Goal: Task Accomplishment & Management: Manage account settings

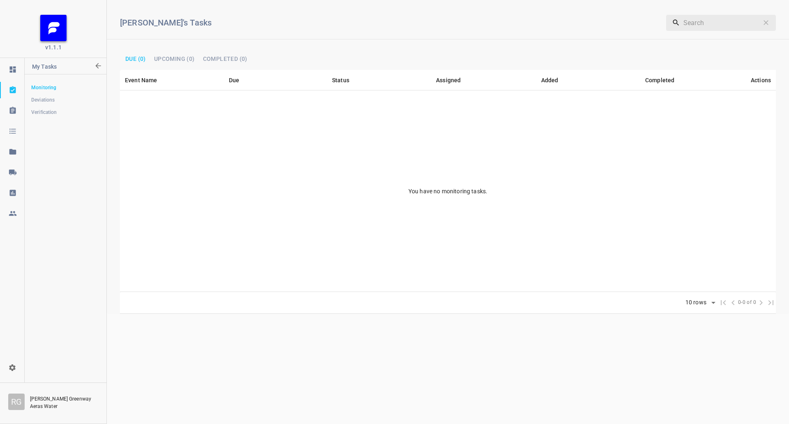
click at [19, 169] on div at bounding box center [12, 172] width 25 height 8
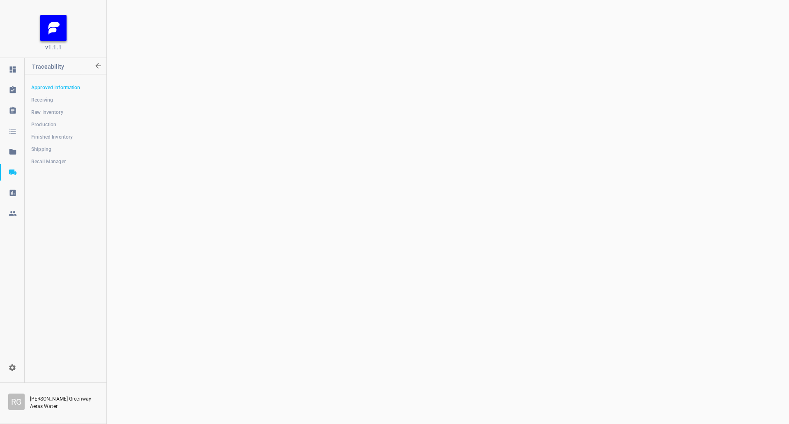
click at [54, 146] on span "Shipping" at bounding box center [65, 149] width 68 height 8
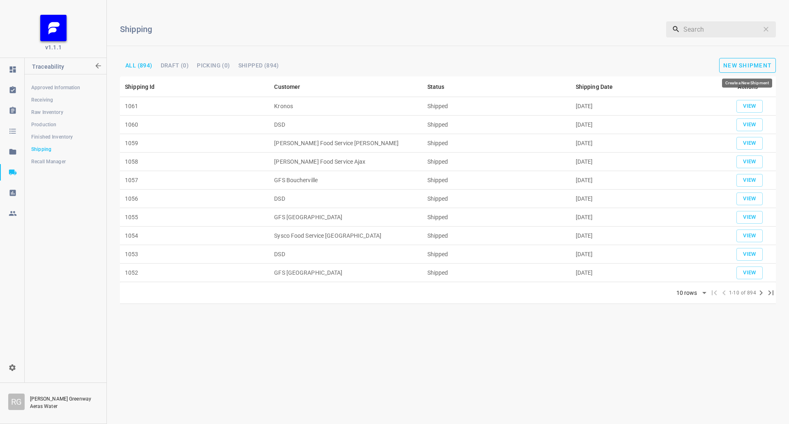
click at [762, 69] on button "New Shipment" at bounding box center [747, 65] width 57 height 15
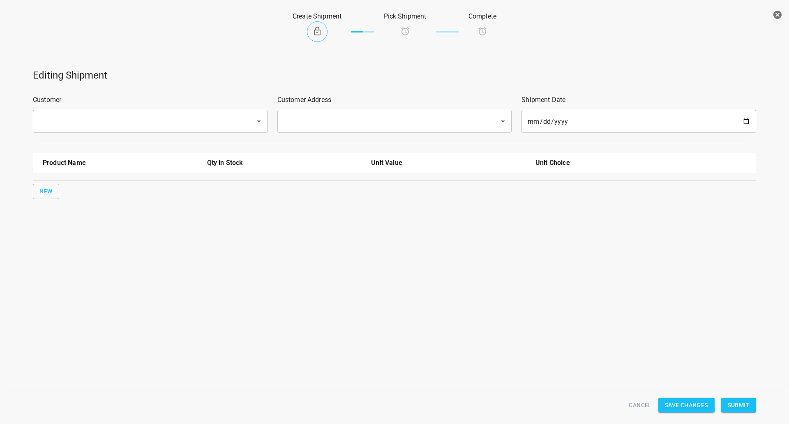
click at [111, 121] on input "text" at bounding box center [139, 121] width 204 height 16
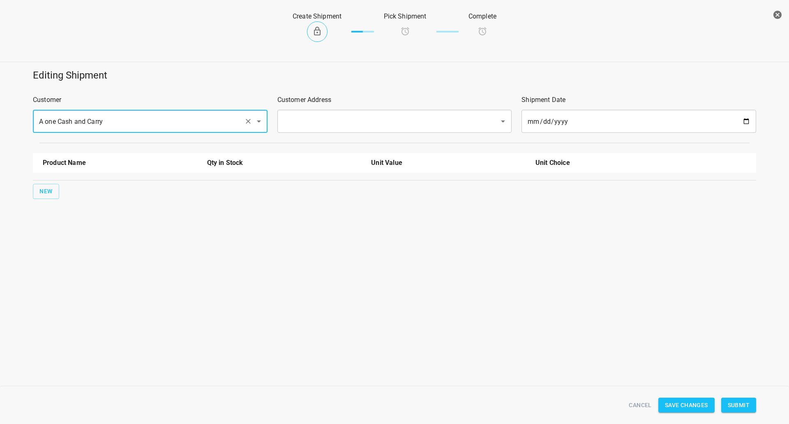
type input "A one Cash and Carry"
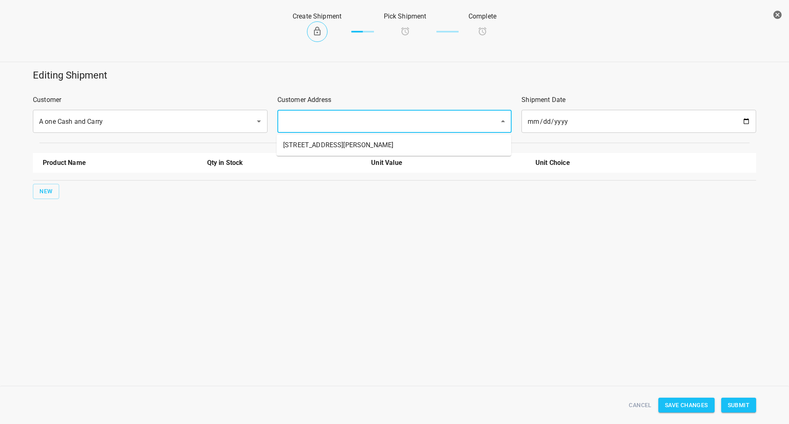
drag, startPoint x: 344, startPoint y: 118, endPoint x: 325, endPoint y: 159, distance: 46.3
click at [345, 120] on input "text" at bounding box center [383, 121] width 204 height 16
click at [344, 138] on li "[STREET_ADDRESS][PERSON_NAME]" at bounding box center [394, 145] width 235 height 15
type input "[STREET_ADDRESS][PERSON_NAME]"
click at [45, 188] on span "New" at bounding box center [45, 191] width 13 height 10
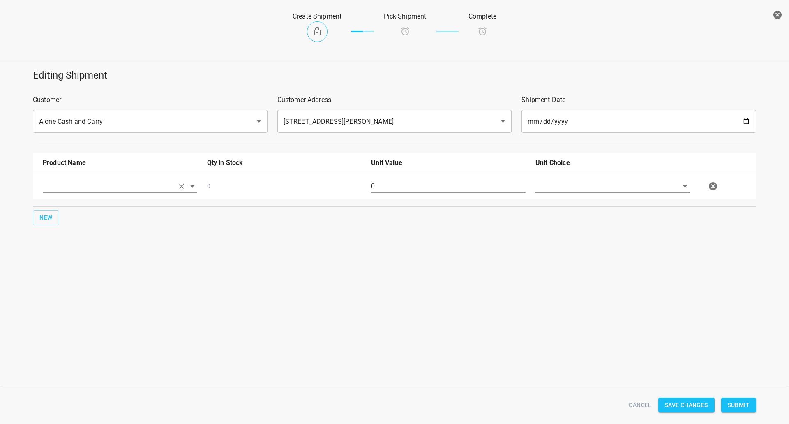
click at [58, 187] on input "text" at bounding box center [109, 186] width 132 height 13
click at [79, 224] on li "330ml Still" at bounding box center [120, 220] width 155 height 15
type input "330ml Still"
click at [51, 217] on span "New" at bounding box center [45, 218] width 13 height 10
click at [62, 216] on input "text" at bounding box center [109, 212] width 132 height 13
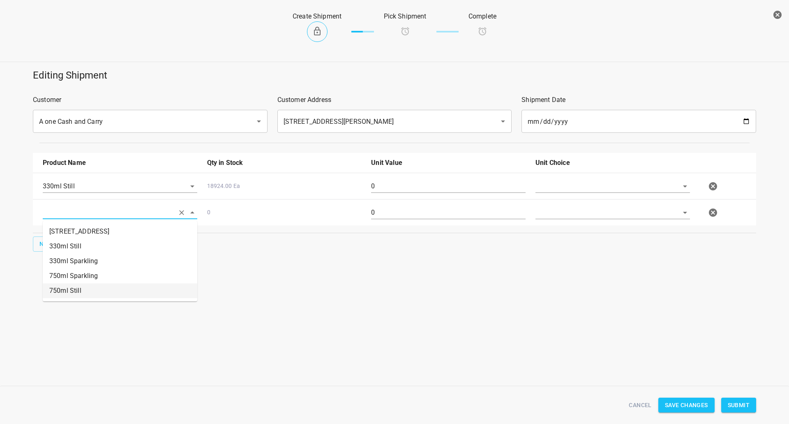
click at [72, 284] on li "750ml Still" at bounding box center [120, 290] width 155 height 15
type input "750ml Still"
click at [47, 243] on span "New" at bounding box center [45, 244] width 13 height 10
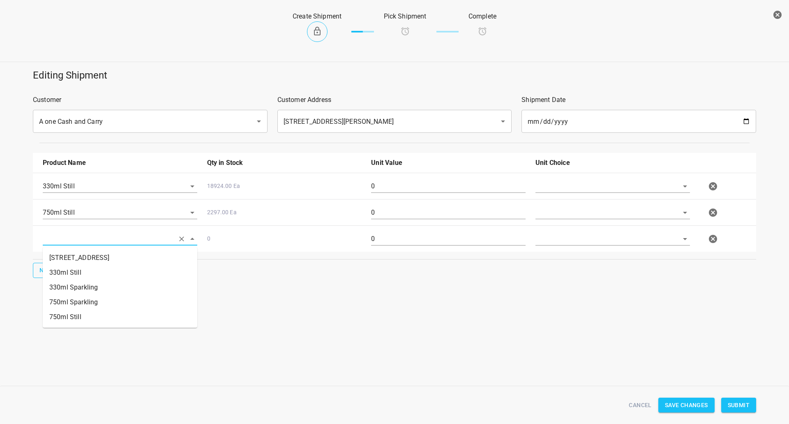
click at [90, 238] on input "text" at bounding box center [109, 238] width 132 height 13
click at [95, 298] on li "750ml Sparkling" at bounding box center [120, 302] width 155 height 15
type input "750ml Sparkling"
click at [568, 183] on input "text" at bounding box center [602, 186] width 132 height 13
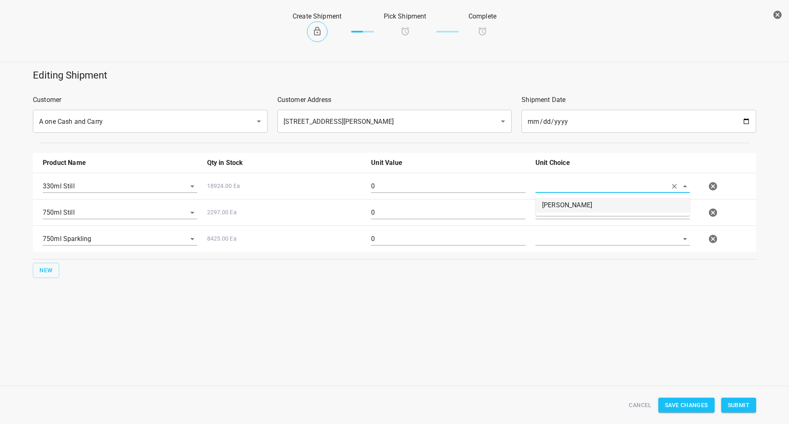
click at [554, 211] on li "[PERSON_NAME]" at bounding box center [613, 205] width 155 height 15
type input "[PERSON_NAME]"
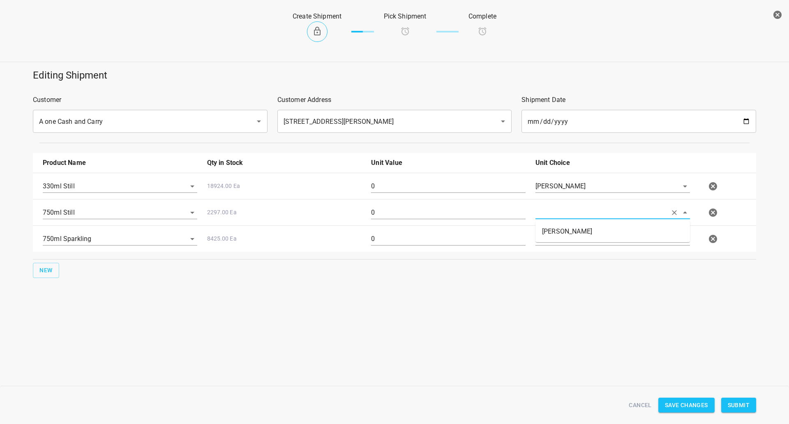
click at [554, 214] on input "text" at bounding box center [602, 212] width 132 height 13
drag, startPoint x: 558, startPoint y: 231, endPoint x: 557, endPoint y: 240, distance: 9.2
click at [558, 232] on li "[PERSON_NAME]" at bounding box center [613, 231] width 155 height 15
type input "[PERSON_NAME]"
click at [557, 241] on input "text" at bounding box center [602, 238] width 132 height 13
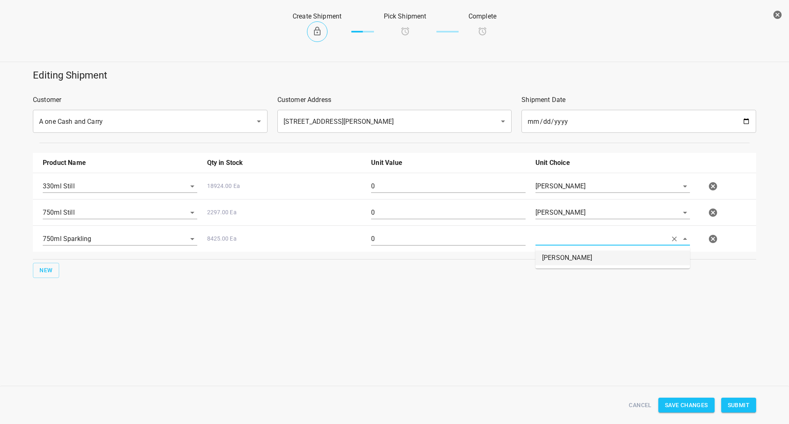
drag, startPoint x: 557, startPoint y: 242, endPoint x: 520, endPoint y: 226, distance: 40.2
click at [557, 251] on li "[PERSON_NAME]" at bounding box center [613, 257] width 155 height 15
type input "[PERSON_NAME]"
click at [466, 189] on input "0" at bounding box center [448, 186] width 155 height 13
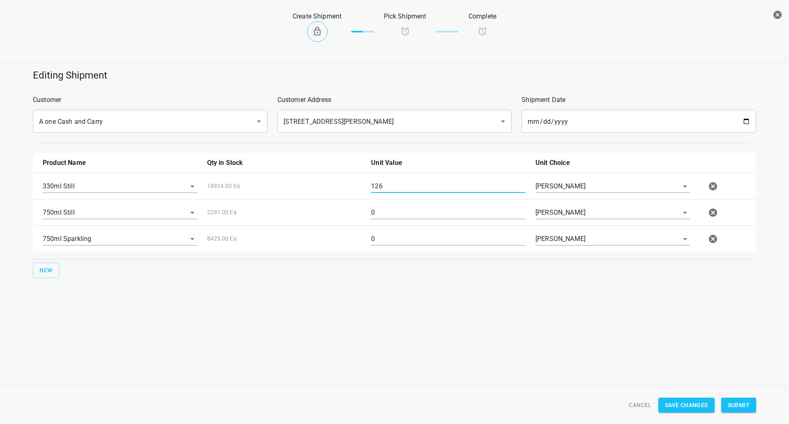
type input "126"
click at [386, 215] on input "0" at bounding box center [448, 212] width 155 height 13
type input "80"
click at [397, 233] on input "0" at bounding box center [448, 238] width 155 height 13
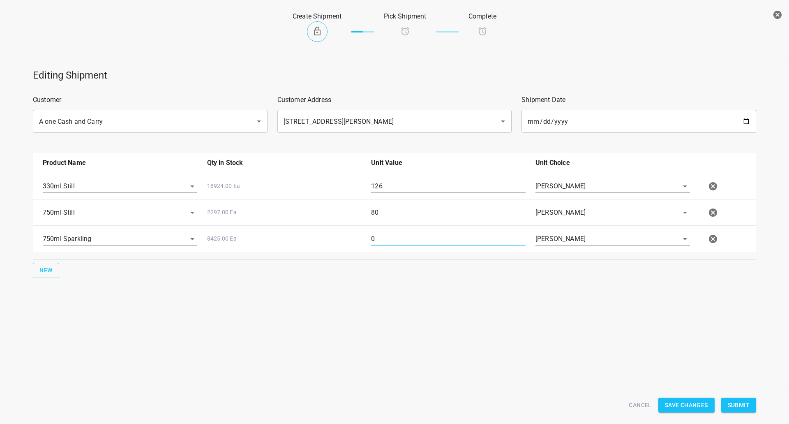
click at [397, 233] on input "0" at bounding box center [448, 238] width 155 height 13
type input "80"
drag, startPoint x: 634, startPoint y: 397, endPoint x: 462, endPoint y: 24, distance: 410.9
click at [635, 397] on button "Cancel" at bounding box center [640, 404] width 29 height 15
click at [744, 397] on button "Submit" at bounding box center [738, 404] width 35 height 15
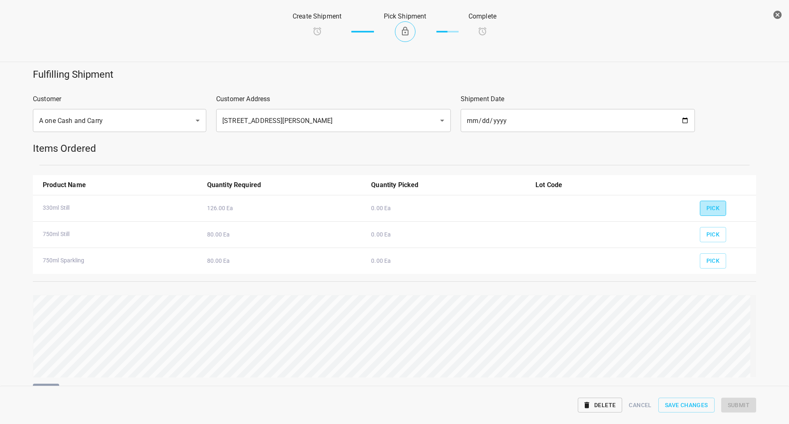
click at [707, 206] on span "Pick" at bounding box center [714, 208] width 14 height 10
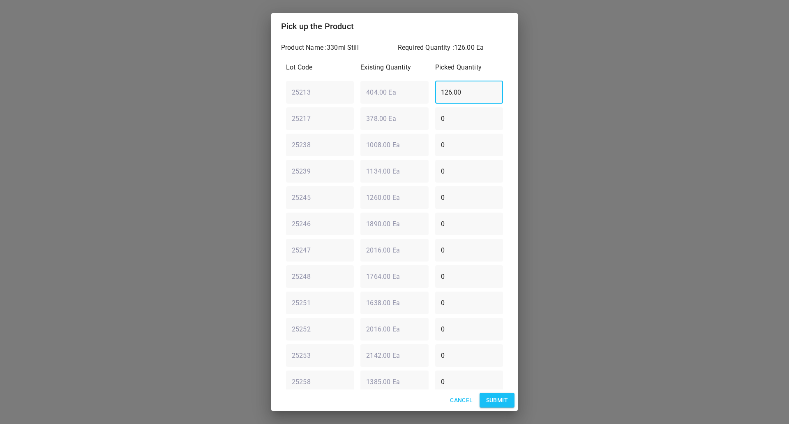
click at [397, 95] on div "25213 ​ 404.00 Ea ​ 126.00 ​" at bounding box center [395, 92] width 224 height 30
type input "0"
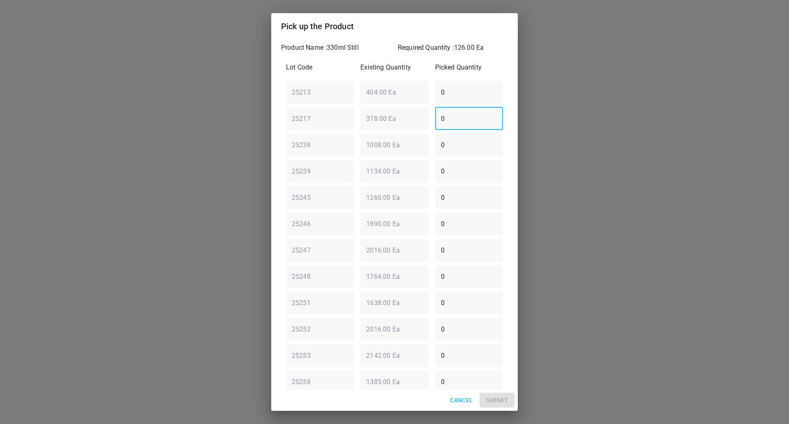
click at [413, 116] on div "25217 ​ 378.00 Ea ​ 0 ​" at bounding box center [395, 119] width 224 height 30
type input "126"
click at [503, 397] on span "Submit" at bounding box center [497, 400] width 22 height 10
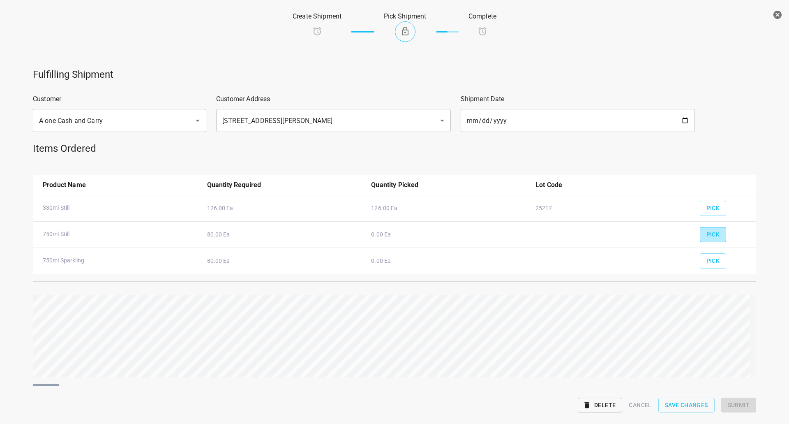
click at [707, 235] on span "Pick" at bounding box center [714, 234] width 14 height 10
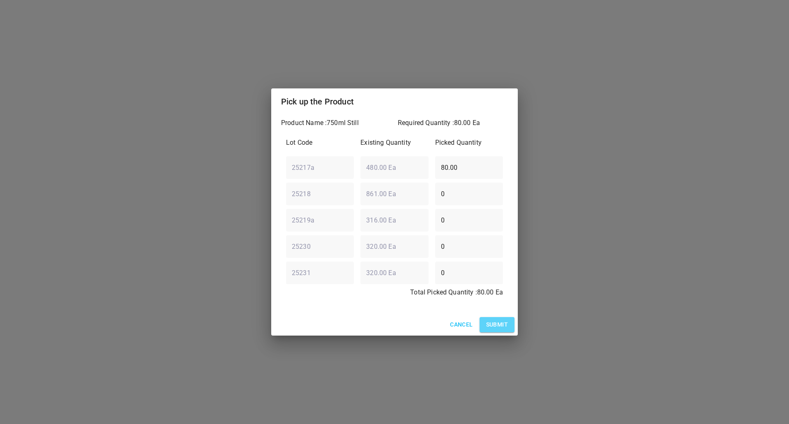
click at [494, 325] on span "Submit" at bounding box center [497, 324] width 22 height 10
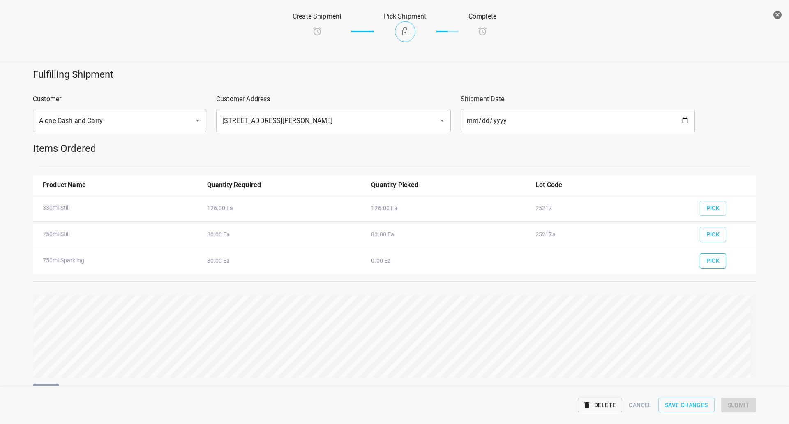
click at [700, 253] on button "Pick" at bounding box center [713, 260] width 27 height 15
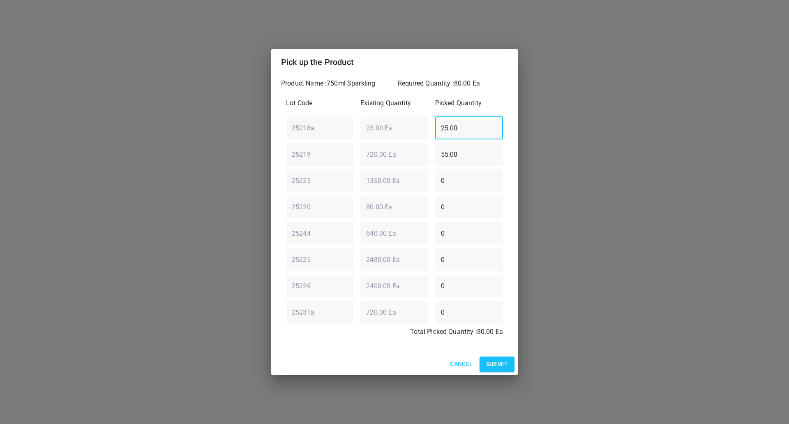
click at [406, 121] on div "25218a ​ 25.00 Ea ​ 25.00 ​" at bounding box center [395, 128] width 224 height 30
type input "0"
click at [365, 156] on div "25219 ​ 720.00 Ea ​ 55.00 ​" at bounding box center [395, 154] width 224 height 30
type input "0"
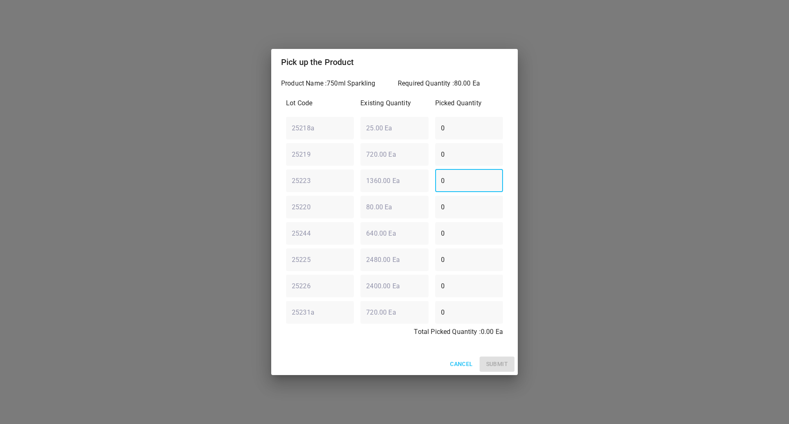
click at [417, 183] on div "25223 ​ 1360.00 Ea ​ 0 ​" at bounding box center [395, 181] width 224 height 30
type input "80"
click at [496, 365] on span "Submit" at bounding box center [497, 364] width 22 height 10
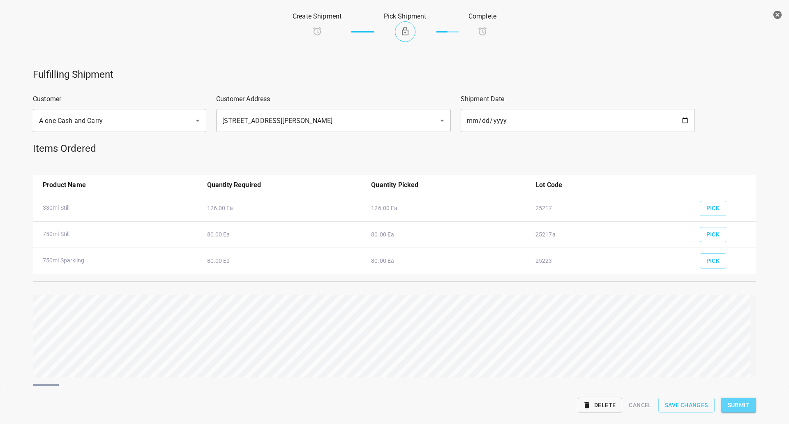
click at [733, 402] on span "Submit" at bounding box center [739, 405] width 22 height 10
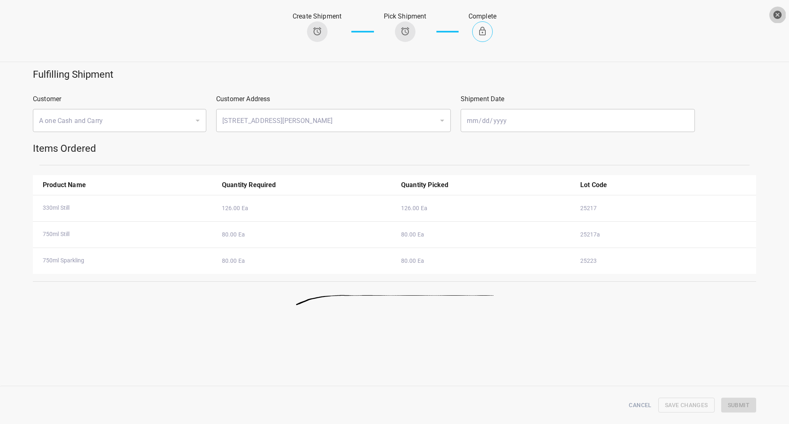
click at [779, 16] on icon "button" at bounding box center [778, 15] width 8 height 8
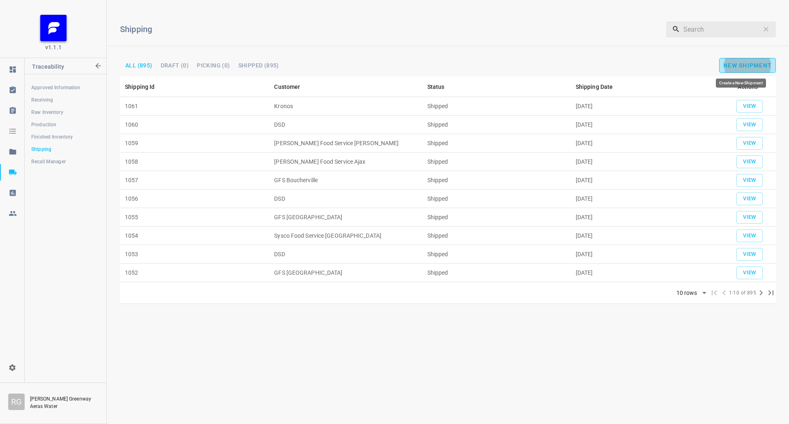
click at [768, 63] on span "New Shipment" at bounding box center [747, 65] width 49 height 7
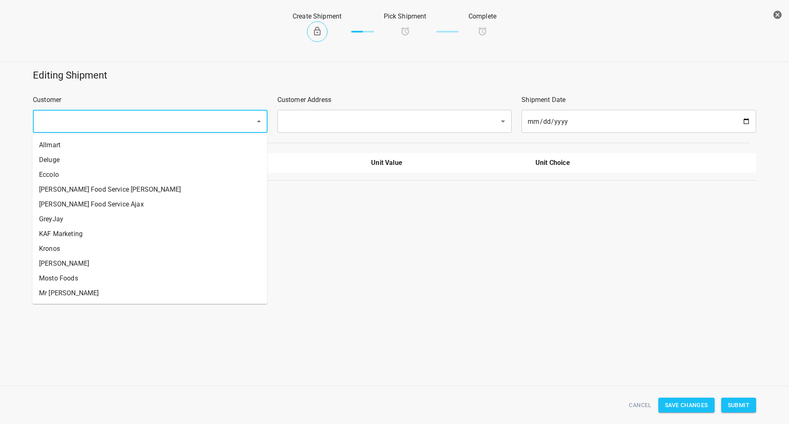
click at [145, 122] on input "text" at bounding box center [139, 121] width 204 height 16
type input "Allmart"
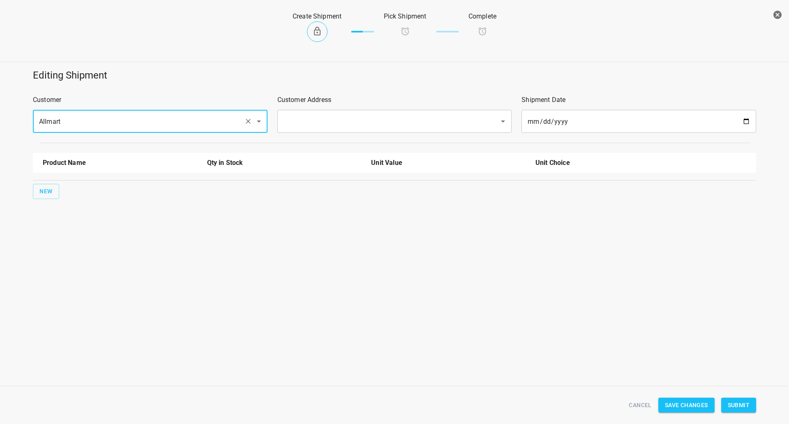
click at [365, 111] on div "​" at bounding box center [394, 121] width 235 height 23
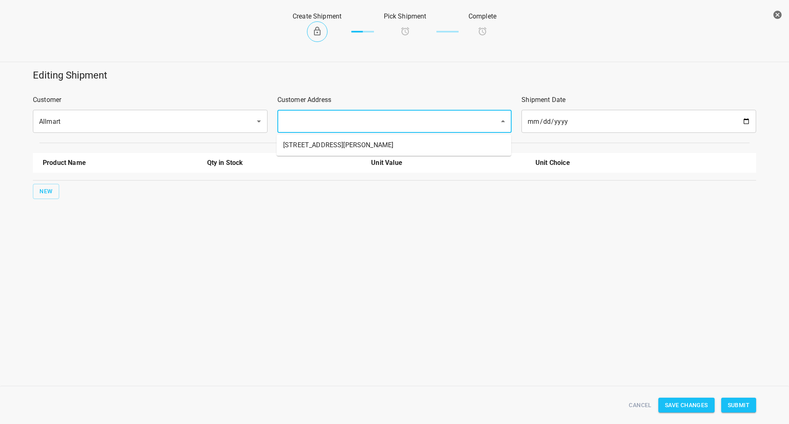
click at [350, 129] on input "text" at bounding box center [383, 121] width 204 height 16
click at [337, 149] on li "[STREET_ADDRESS][PERSON_NAME]" at bounding box center [394, 145] width 235 height 15
type input "[STREET_ADDRESS][PERSON_NAME]"
drag, startPoint x: 32, startPoint y: 192, endPoint x: 39, endPoint y: 192, distance: 7.4
click at [32, 192] on div "New" at bounding box center [394, 191] width 727 height 18
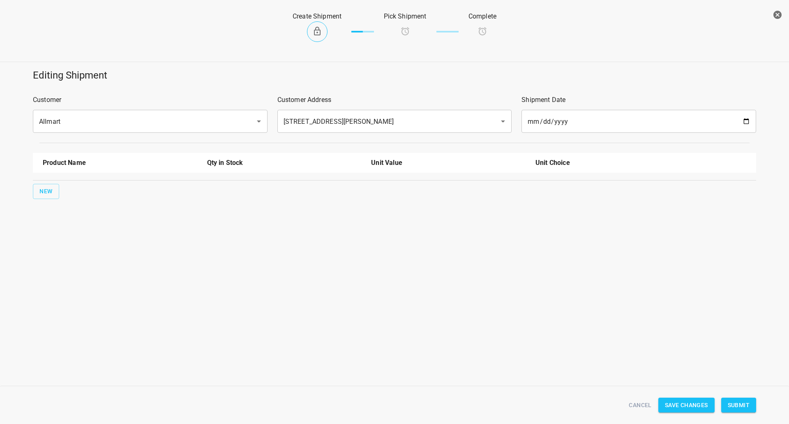
click at [64, 189] on div "New" at bounding box center [394, 191] width 727 height 18
click at [46, 192] on span "New" at bounding box center [45, 191] width 13 height 10
click at [67, 187] on input "text" at bounding box center [109, 186] width 132 height 13
click at [63, 220] on li "330ml Still" at bounding box center [120, 220] width 155 height 15
type input "330ml Still"
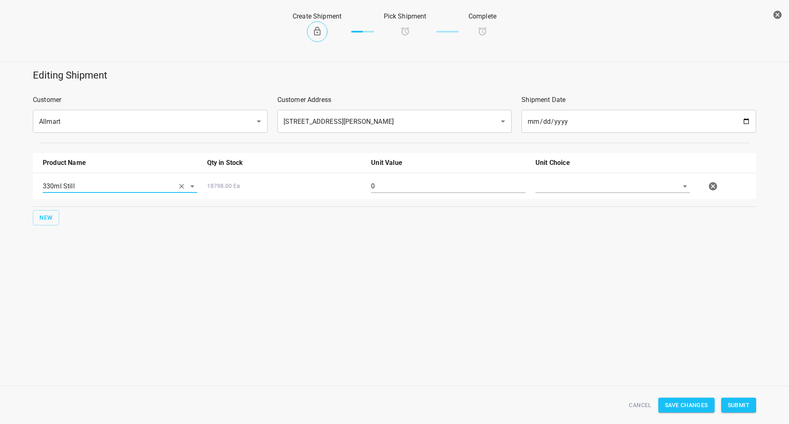
click at [375, 188] on input "0" at bounding box center [448, 186] width 155 height 13
click at [376, 189] on input "0" at bounding box center [448, 186] width 155 height 13
click at [578, 194] on div at bounding box center [613, 190] width 164 height 30
type input "108"
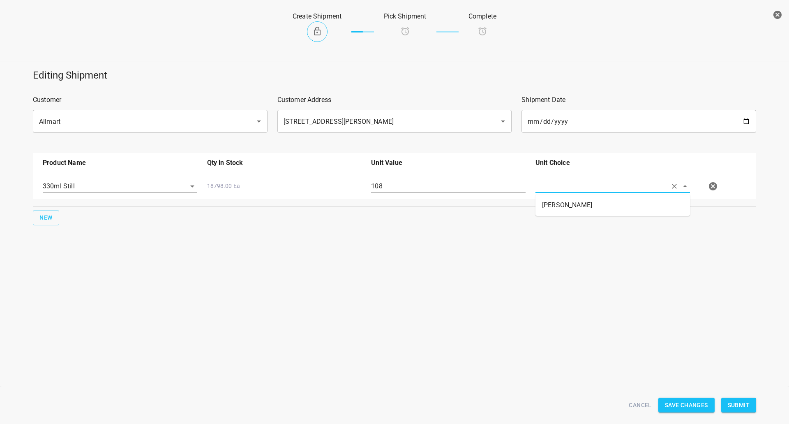
click at [580, 184] on input "text" at bounding box center [602, 186] width 132 height 13
click at [580, 202] on li "[PERSON_NAME]" at bounding box center [613, 205] width 155 height 15
type input "[PERSON_NAME]"
click at [735, 404] on span "Submit" at bounding box center [739, 405] width 22 height 10
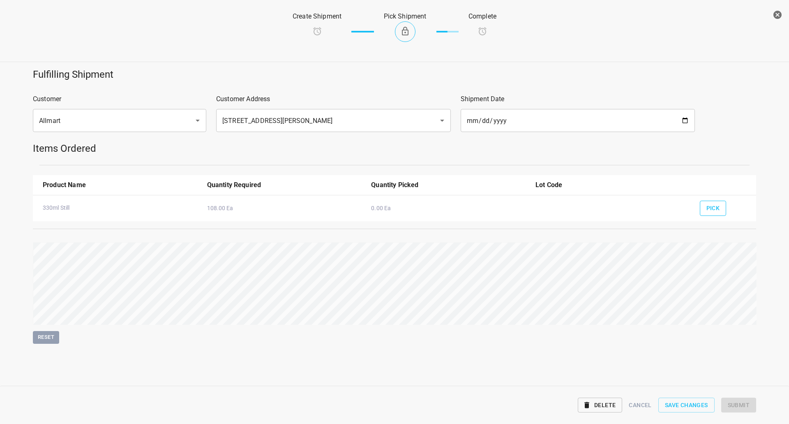
click at [717, 203] on span "Pick" at bounding box center [714, 208] width 14 height 10
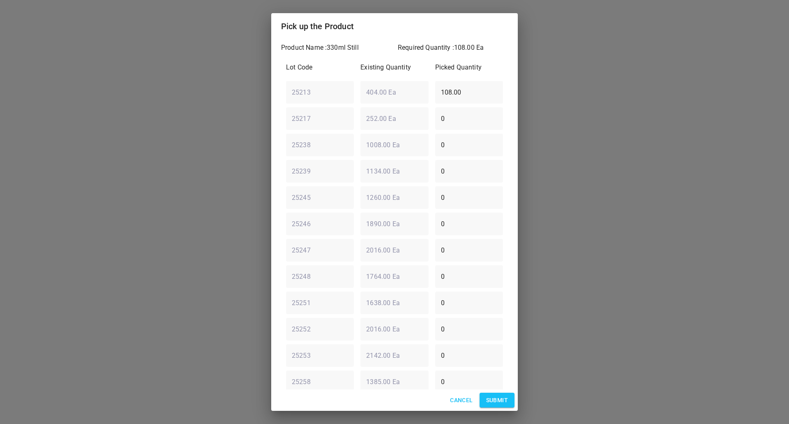
click at [314, 95] on div "25213 ​ 404.00 Ea ​ 108.00 ​" at bounding box center [395, 92] width 224 height 30
type input "0"
drag, startPoint x: 452, startPoint y: 380, endPoint x: 268, endPoint y: 370, distance: 183.6
click at [250, 387] on div "Pick up the Product Product Name : 330ml Still Required Quantity : 108.00 Ea Lo…" at bounding box center [394, 212] width 789 height 424
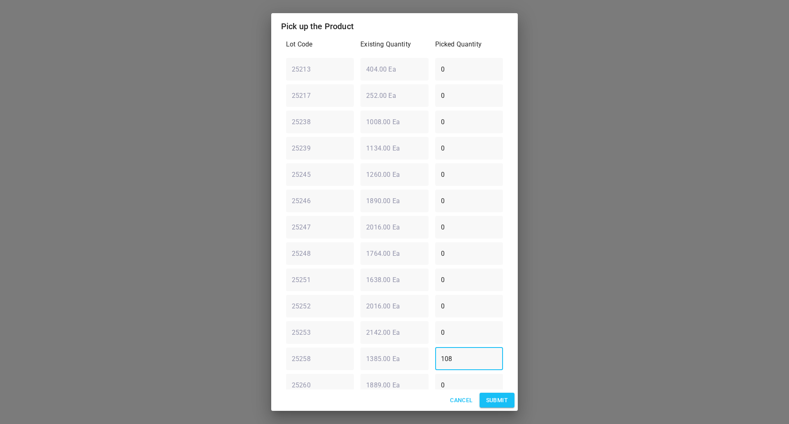
type input "108"
click at [487, 401] on span "Submit" at bounding box center [497, 400] width 22 height 10
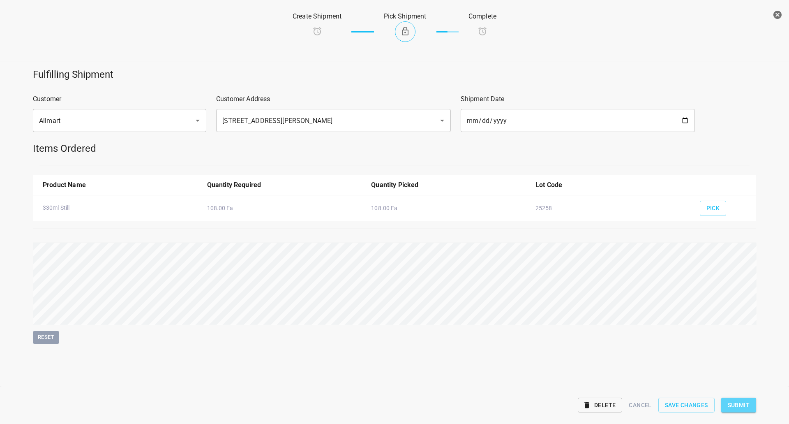
click at [737, 398] on button "Submit" at bounding box center [738, 404] width 35 height 15
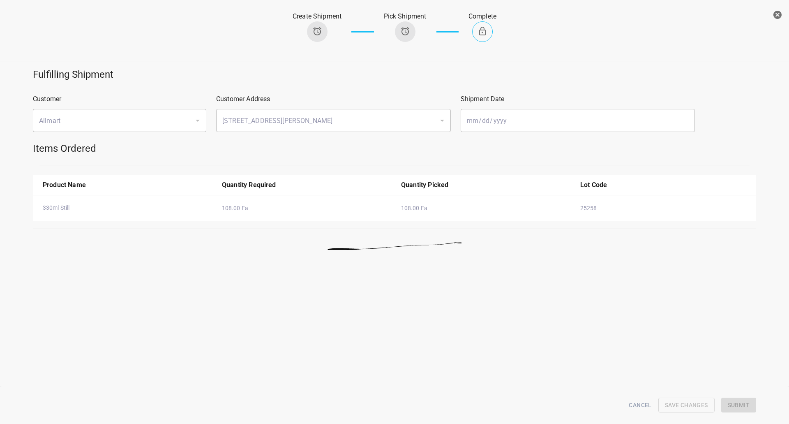
click at [785, 12] on button "button" at bounding box center [777, 15] width 16 height 16
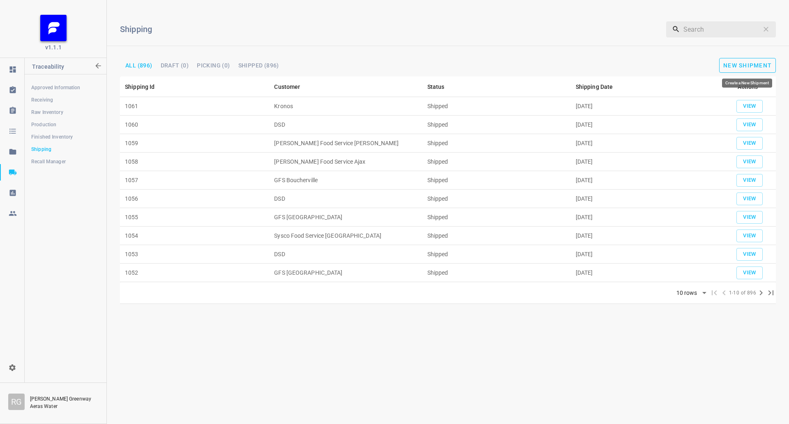
click at [751, 69] on button "New Shipment" at bounding box center [747, 65] width 57 height 15
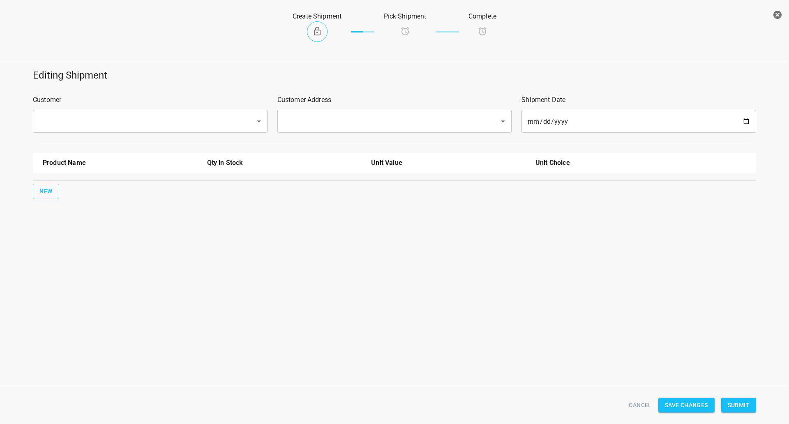
click at [101, 123] on input "text" at bounding box center [139, 121] width 204 height 16
drag, startPoint x: 100, startPoint y: 152, endPoint x: 388, endPoint y: 132, distance: 289.2
click at [101, 152] on li "Eccolo" at bounding box center [149, 145] width 235 height 15
type input "Eccolo"
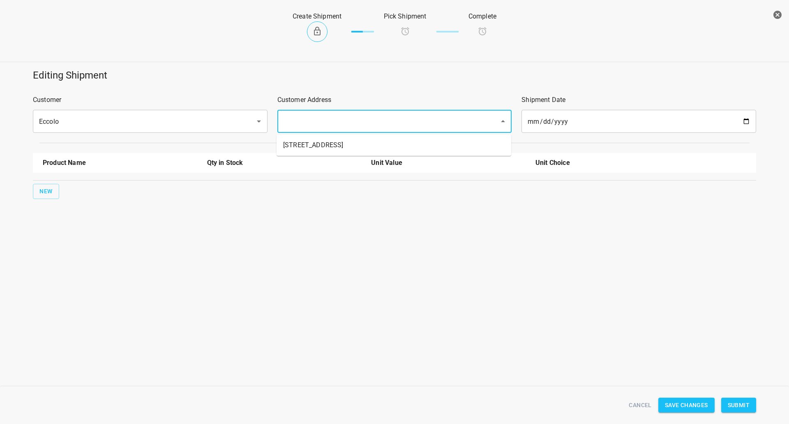
drag, startPoint x: 391, startPoint y: 123, endPoint x: 367, endPoint y: 159, distance: 43.1
click at [388, 126] on input "text" at bounding box center [383, 121] width 204 height 16
drag, startPoint x: 379, startPoint y: 140, endPoint x: 85, endPoint y: 182, distance: 296.5
click at [377, 141] on li "[STREET_ADDRESS]" at bounding box center [394, 145] width 235 height 15
type input "[STREET_ADDRESS]"
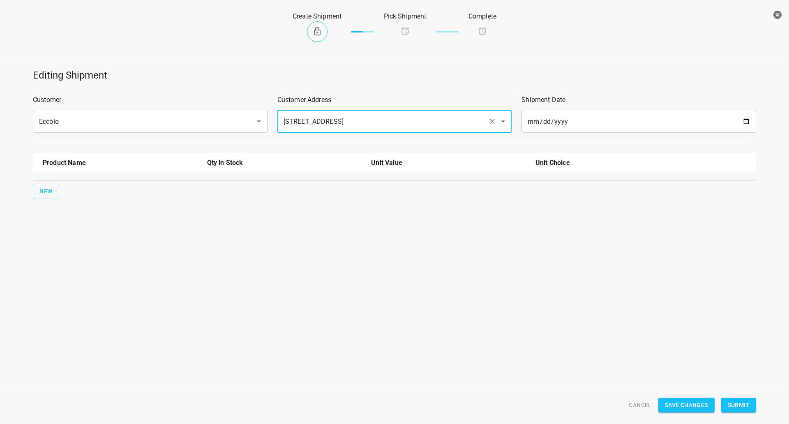
click at [44, 206] on div "Editing Shipment Customer Eccolo ​ Customer Address [STREET_ADDRESS] ​ Shipment…" at bounding box center [394, 158] width 789 height 189
click at [46, 193] on span "New" at bounding box center [45, 191] width 13 height 10
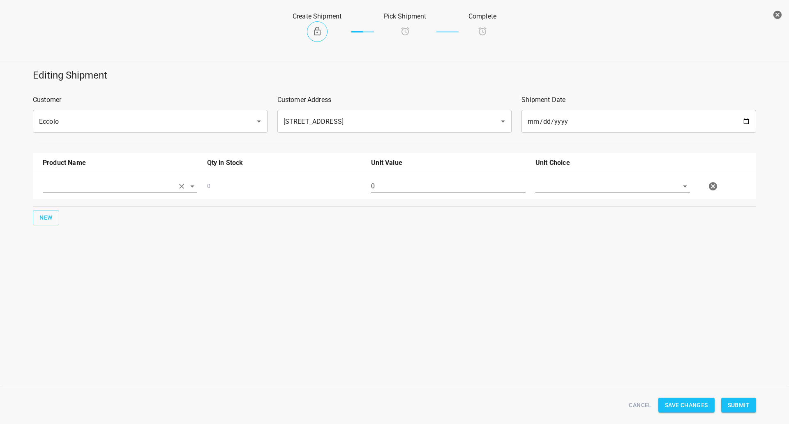
click at [72, 185] on input "text" at bounding box center [109, 186] width 132 height 13
drag, startPoint x: 64, startPoint y: 265, endPoint x: 389, endPoint y: 196, distance: 332.4
click at [65, 265] on li "750ml Still" at bounding box center [120, 264] width 155 height 15
type input "750ml Still"
click at [410, 187] on input "0" at bounding box center [448, 186] width 155 height 13
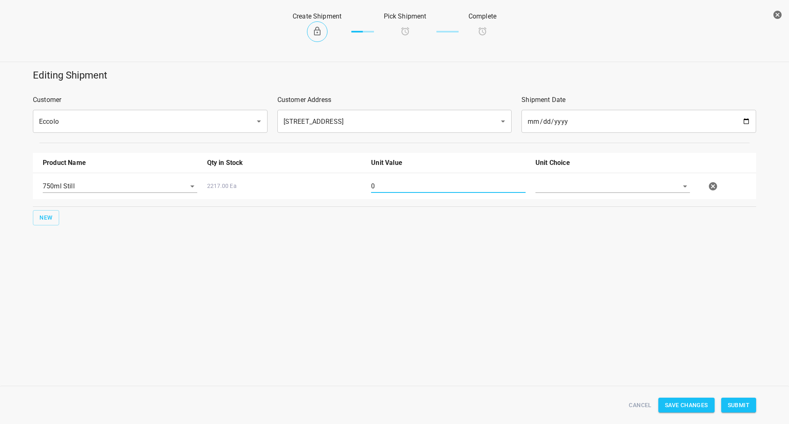
drag, startPoint x: 410, startPoint y: 187, endPoint x: 408, endPoint y: 191, distance: 4.4
click at [409, 188] on input "0" at bounding box center [448, 186] width 155 height 13
type input "80"
drag, startPoint x: 607, startPoint y: 183, endPoint x: 613, endPoint y: 190, distance: 9.1
click at [607, 183] on input "text" at bounding box center [602, 186] width 132 height 13
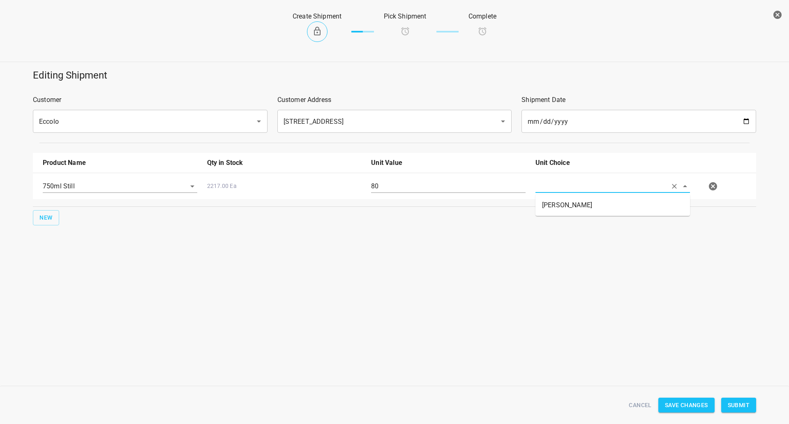
click at [618, 203] on li "[PERSON_NAME]" at bounding box center [613, 205] width 155 height 15
type input "[PERSON_NAME]"
click at [749, 409] on button "Submit" at bounding box center [738, 404] width 35 height 15
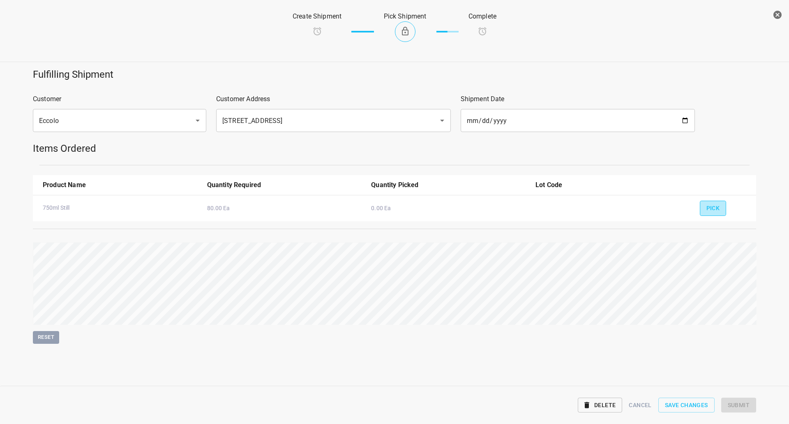
click at [711, 213] on span "Pick" at bounding box center [714, 208] width 14 height 10
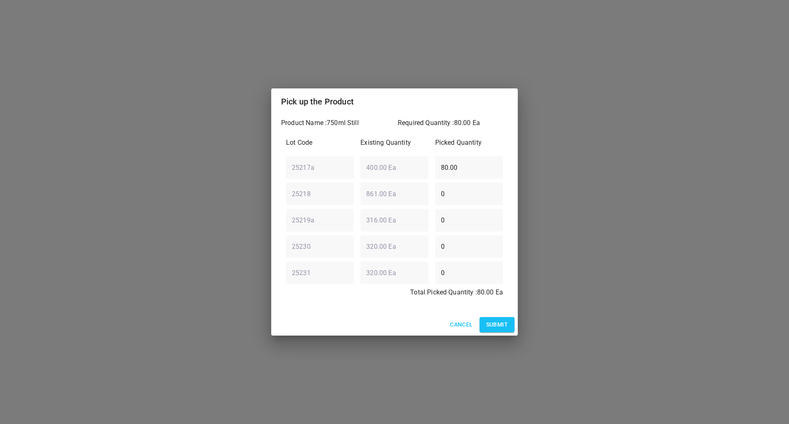
drag, startPoint x: 373, startPoint y: 168, endPoint x: 208, endPoint y: 132, distance: 168.6
click at [203, 170] on div "Pick up the Product Product Name : 750ml Still Required Quantity : 80.00 Ea Lot…" at bounding box center [394, 212] width 789 height 424
type input "0"
click at [345, 194] on div "25218 ​ 861.00 Ea ​ 0 ​" at bounding box center [395, 194] width 224 height 30
type input "80"
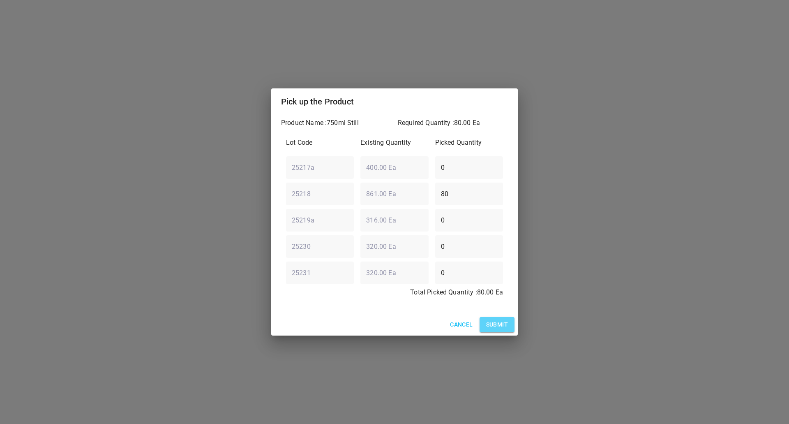
click at [503, 326] on span "Submit" at bounding box center [497, 324] width 22 height 10
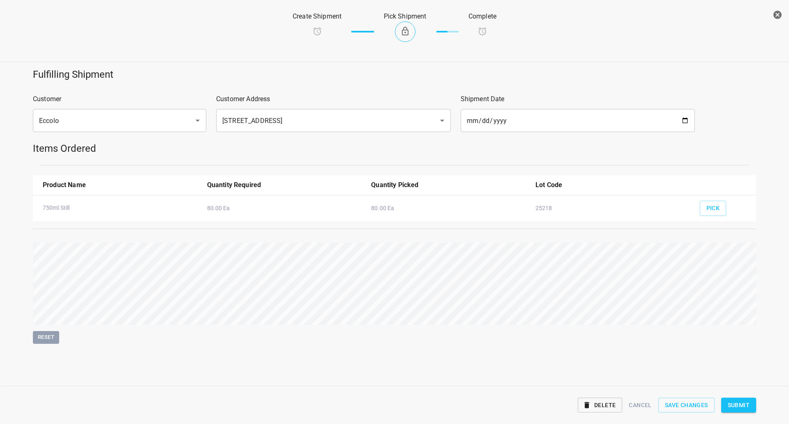
click at [751, 403] on button "Submit" at bounding box center [738, 404] width 35 height 15
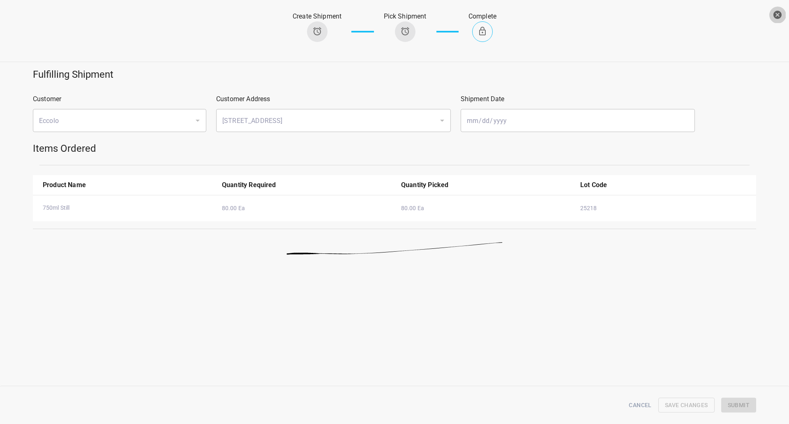
click at [776, 12] on icon "button" at bounding box center [778, 15] width 8 height 8
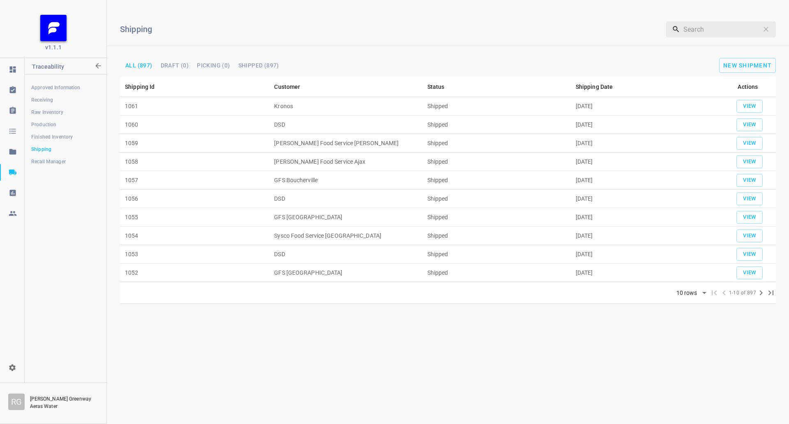
drag, startPoint x: 744, startPoint y: 75, endPoint x: 746, endPoint y: 70, distance: 5.7
click at [744, 74] on div "Shipping ​ All (897) Draft (0) Picking (0) Shipped (897) New Shipment" at bounding box center [448, 42] width 682 height 70
click at [747, 67] on span "New Shipment" at bounding box center [747, 65] width 49 height 7
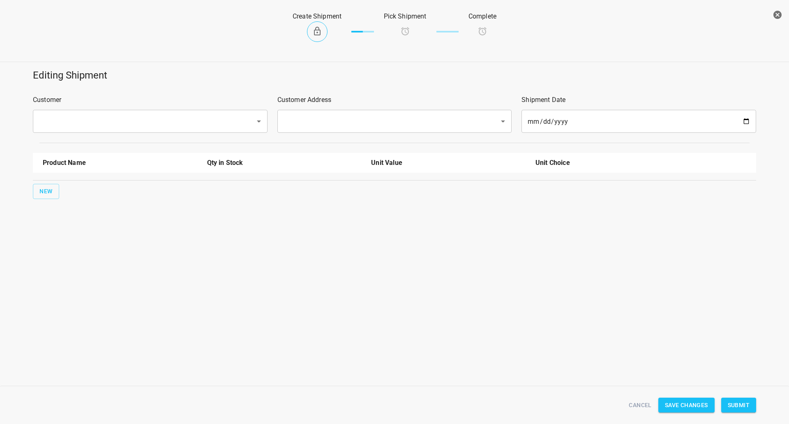
click at [88, 136] on div "Customer ​" at bounding box center [150, 114] width 245 height 48
click at [85, 105] on p "Customer" at bounding box center [150, 100] width 235 height 10
click at [73, 138] on div at bounding box center [394, 143] width 733 height 10
click at [83, 126] on input "text" at bounding box center [139, 121] width 204 height 16
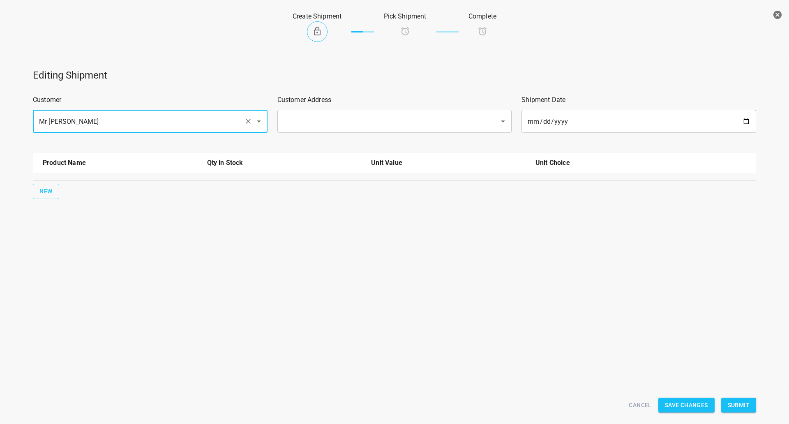
click at [334, 130] on div "​" at bounding box center [394, 121] width 235 height 23
type input "Mr [PERSON_NAME]"
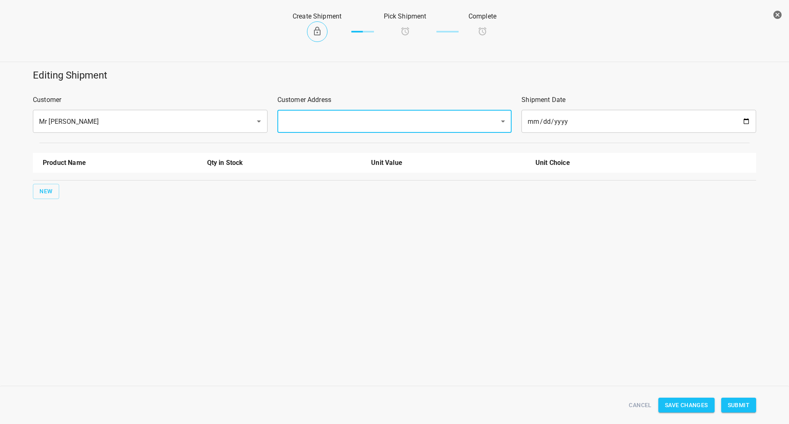
drag, startPoint x: 334, startPoint y: 117, endPoint x: 332, endPoint y: 125, distance: 8.6
click at [334, 116] on input "text" at bounding box center [383, 121] width 204 height 16
click at [324, 147] on li "[STREET_ADDRESS]" at bounding box center [394, 145] width 235 height 15
type input "[STREET_ADDRESS]"
click at [37, 192] on button "New" at bounding box center [46, 191] width 26 height 15
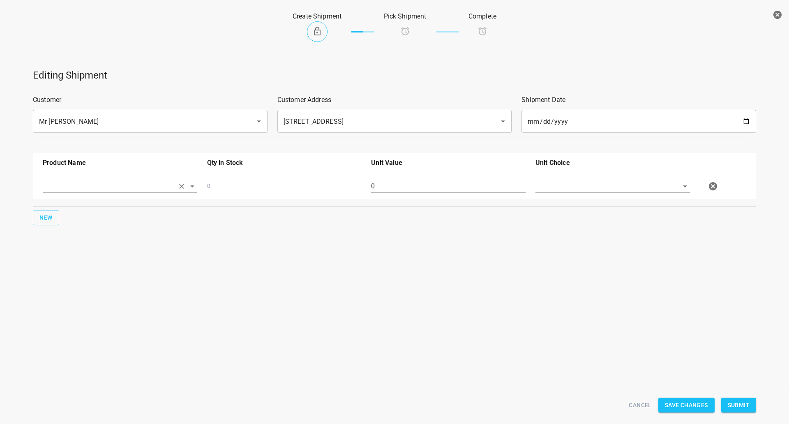
click at [57, 188] on input "text" at bounding box center [109, 186] width 132 height 13
click at [70, 222] on li "330ml Still" at bounding box center [120, 220] width 155 height 15
type input "330ml Still"
click at [428, 189] on input "0" at bounding box center [448, 186] width 155 height 13
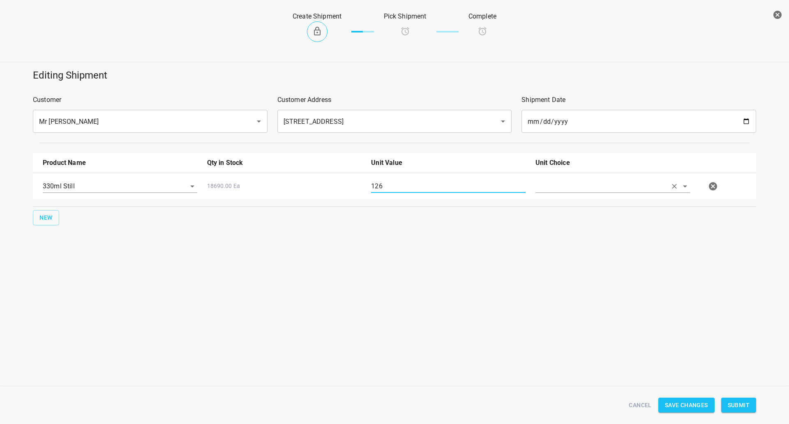
type input "126"
click at [591, 187] on input "text" at bounding box center [602, 186] width 132 height 13
click at [610, 200] on li "[PERSON_NAME]" at bounding box center [613, 205] width 155 height 15
type input "[PERSON_NAME]"
click at [740, 401] on span "Submit" at bounding box center [739, 405] width 22 height 10
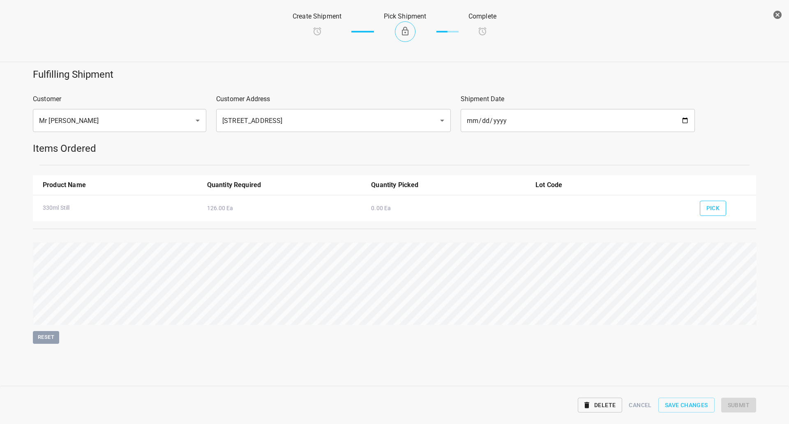
click at [718, 206] on span "Pick" at bounding box center [714, 208] width 14 height 10
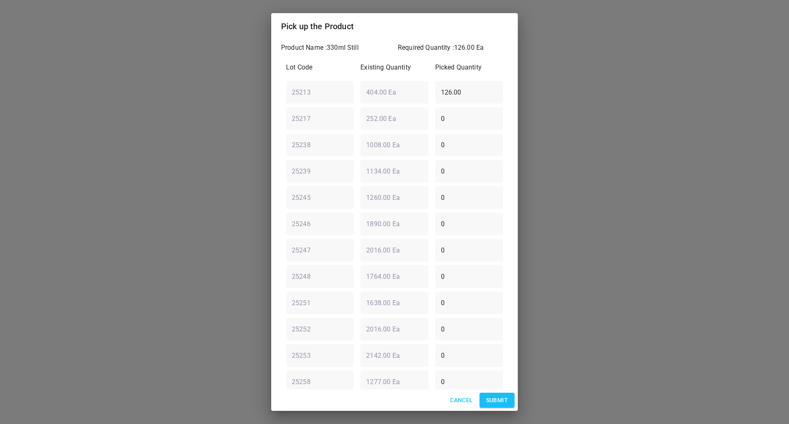
click at [504, 398] on span "Submit" at bounding box center [497, 400] width 22 height 10
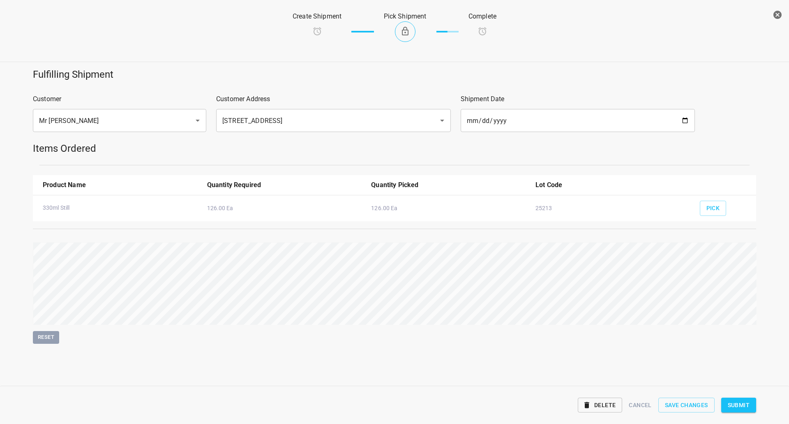
click at [744, 406] on span "Submit" at bounding box center [739, 405] width 22 height 10
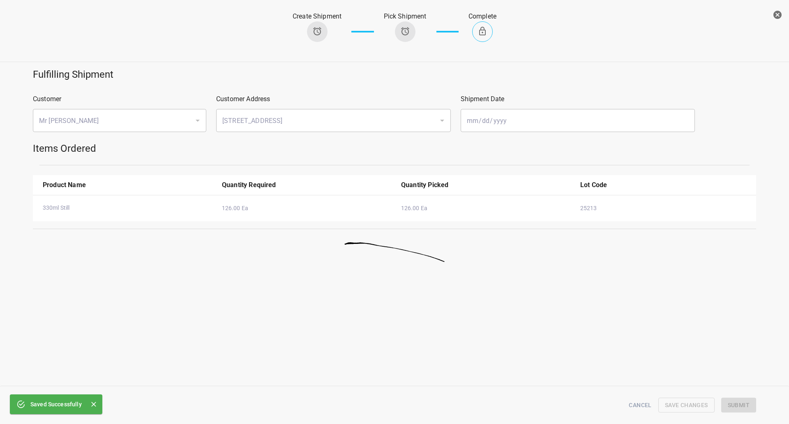
click at [775, 14] on icon "button" at bounding box center [778, 15] width 8 height 8
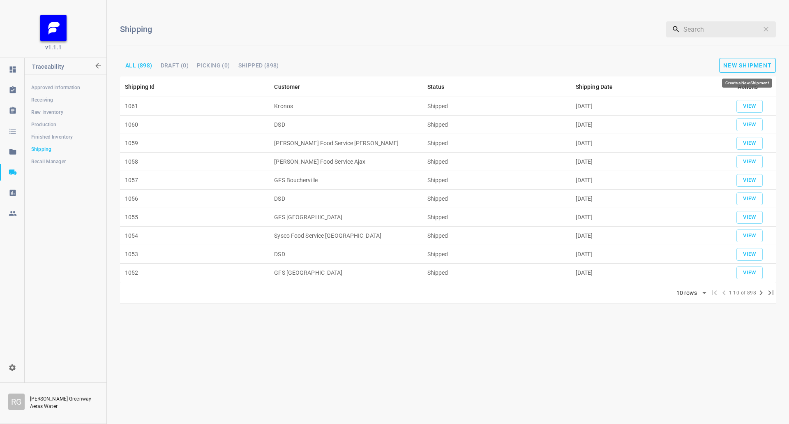
click at [740, 64] on span "New Shipment" at bounding box center [747, 65] width 49 height 7
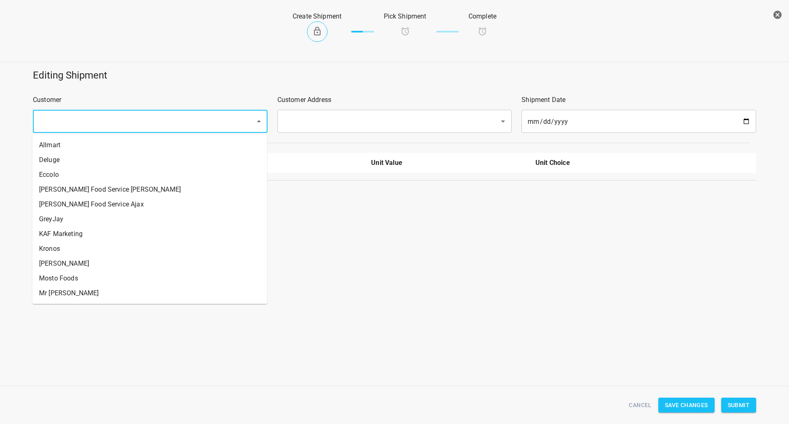
click at [53, 116] on input "text" at bounding box center [139, 121] width 204 height 16
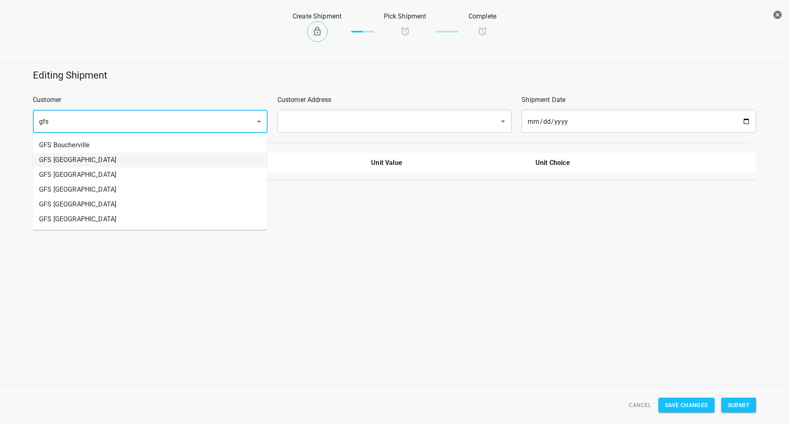
drag, startPoint x: 73, startPoint y: 164, endPoint x: 526, endPoint y: 139, distance: 453.6
click at [74, 165] on li "GFS [GEOGRAPHIC_DATA]" at bounding box center [149, 159] width 235 height 15
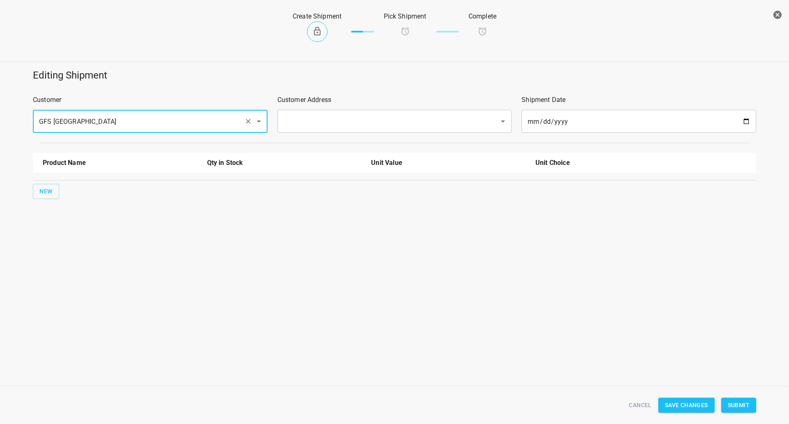
type input "GFS [GEOGRAPHIC_DATA]"
click at [277, 105] on div "Customer Address ​" at bounding box center [395, 114] width 245 height 48
click at [295, 113] on div "​" at bounding box center [394, 121] width 235 height 23
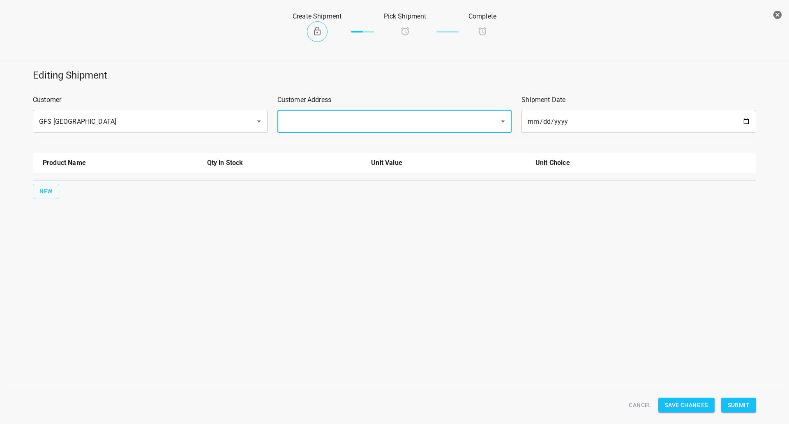
click at [309, 124] on input "text" at bounding box center [383, 121] width 204 height 16
click at [303, 140] on li "[STREET_ADDRESS][PERSON_NAME]" at bounding box center [394, 145] width 235 height 15
type input "[STREET_ADDRESS][PERSON_NAME]"
click at [44, 187] on span "New" at bounding box center [45, 191] width 13 height 10
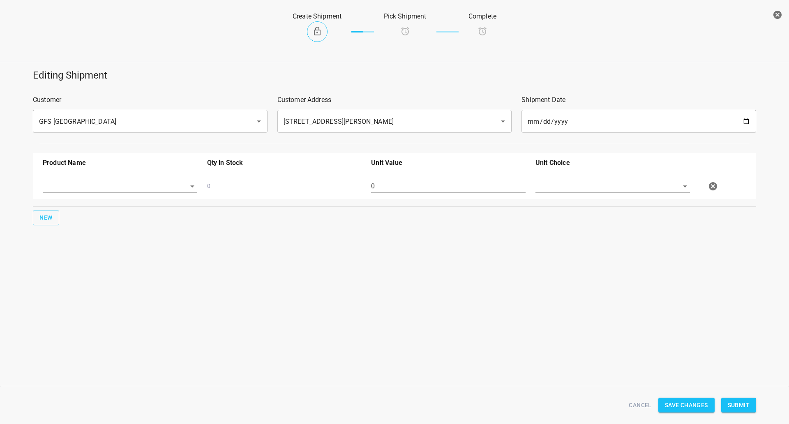
click at [126, 195] on div at bounding box center [120, 190] width 164 height 30
drag, startPoint x: 129, startPoint y: 178, endPoint x: 127, endPoint y: 187, distance: 10.1
click at [129, 178] on div at bounding box center [120, 190] width 164 height 30
click at [127, 191] on input "text" at bounding box center [109, 186] width 132 height 13
click at [69, 222] on li "330ml Still" at bounding box center [120, 220] width 155 height 15
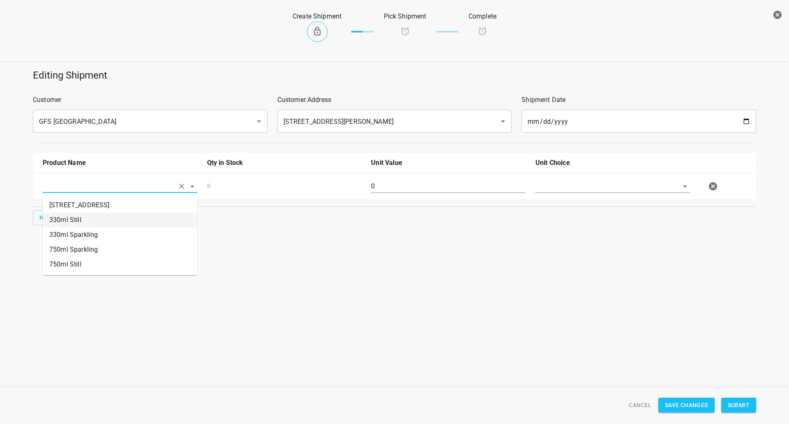
type input "330ml Still"
click at [41, 224] on button "New" at bounding box center [46, 217] width 26 height 15
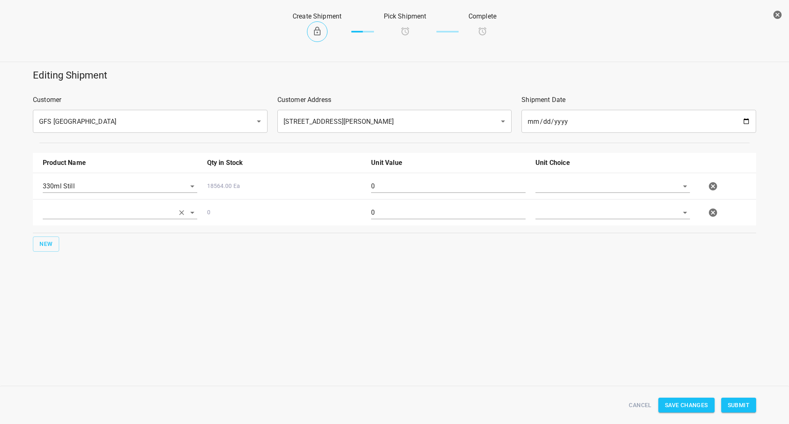
click at [72, 213] on input "text" at bounding box center [109, 212] width 132 height 13
click at [81, 264] on li "330ml Sparkling" at bounding box center [120, 261] width 155 height 15
type input "330ml Sparkling"
click at [38, 243] on button "New" at bounding box center [46, 243] width 26 height 15
click at [64, 241] on input "text" at bounding box center [109, 238] width 132 height 13
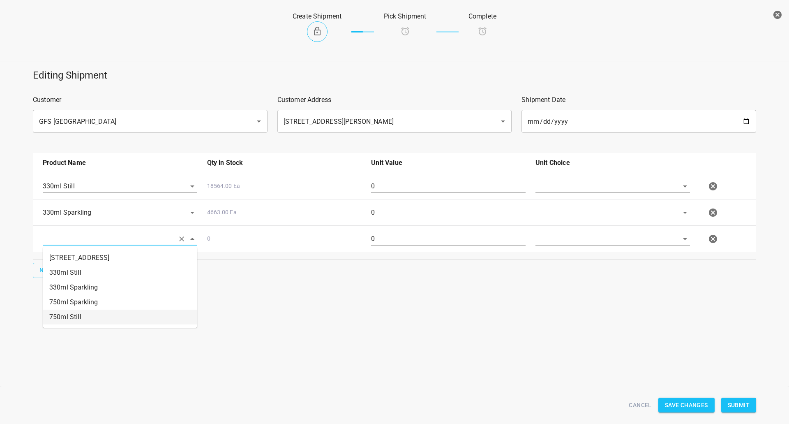
click at [83, 314] on li "750ml Still" at bounding box center [120, 317] width 155 height 15
type input "750ml Still"
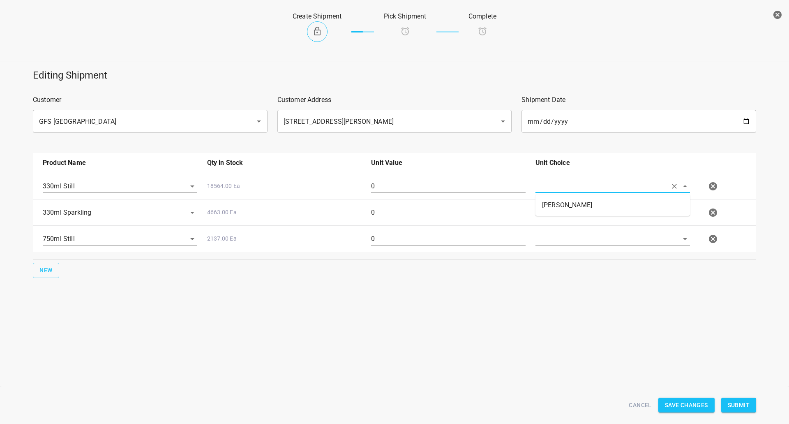
click at [554, 187] on input "text" at bounding box center [602, 186] width 132 height 13
click at [548, 204] on li "[PERSON_NAME]" at bounding box center [613, 205] width 155 height 15
type input "[PERSON_NAME]"
drag, startPoint x: 546, startPoint y: 208, endPoint x: 547, endPoint y: 214, distance: 6.2
click at [545, 209] on input "text" at bounding box center [602, 212] width 132 height 13
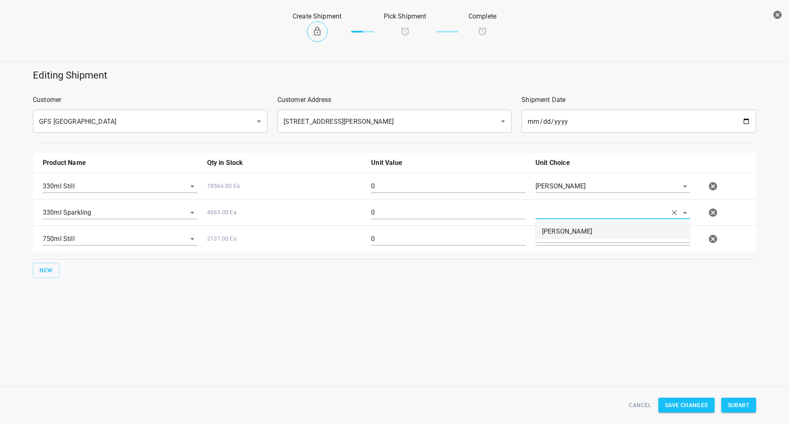
drag, startPoint x: 549, startPoint y: 229, endPoint x: 548, endPoint y: 243, distance: 14.0
click at [549, 230] on li "[PERSON_NAME]" at bounding box center [613, 231] width 155 height 15
type input "[PERSON_NAME]"
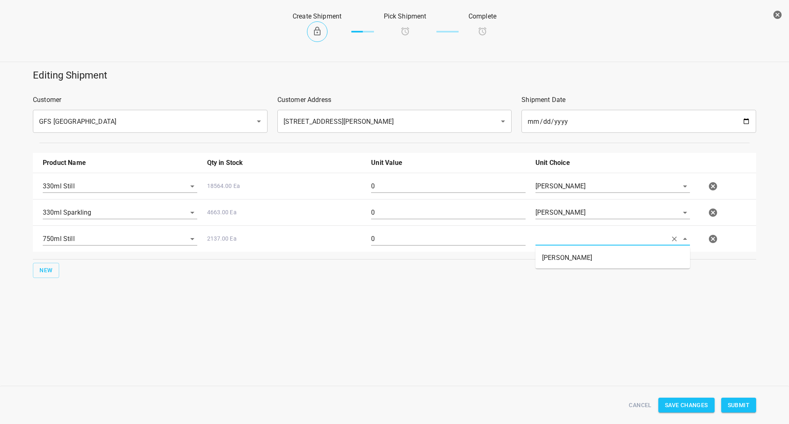
click at [548, 243] on input "text" at bounding box center [602, 238] width 132 height 13
drag, startPoint x: 551, startPoint y: 262, endPoint x: 447, endPoint y: 195, distance: 123.4
click at [551, 262] on li "[PERSON_NAME]" at bounding box center [613, 257] width 155 height 15
type input "[PERSON_NAME]"
click at [447, 194] on div "330ml Sparkling 4663.00 Ea 0 [PERSON_NAME]" at bounding box center [396, 212] width 717 height 36
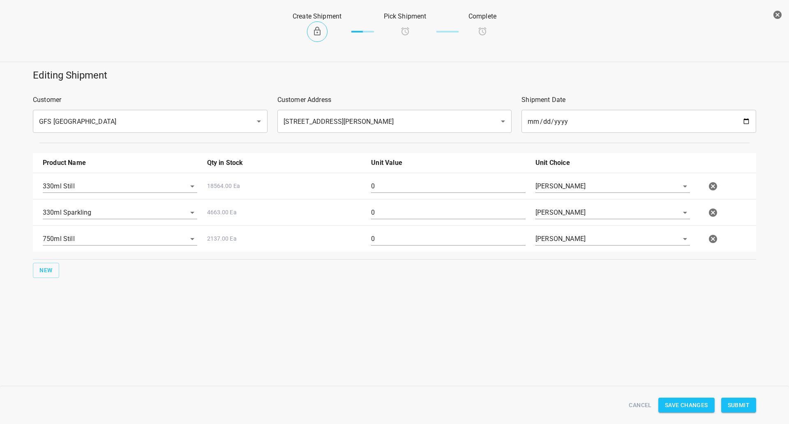
click at [449, 189] on input "0" at bounding box center [448, 186] width 155 height 13
type input "270"
click at [423, 212] on input "0" at bounding box center [448, 212] width 155 height 13
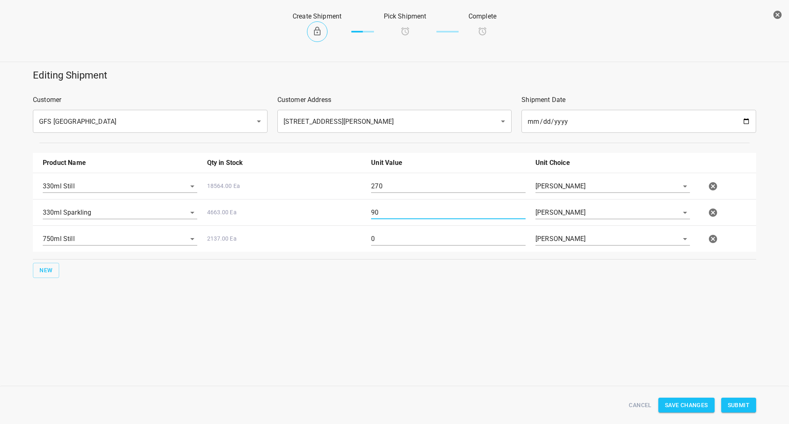
type input "90"
click at [431, 232] on input "0" at bounding box center [448, 238] width 155 height 13
click at [431, 231] on div "0" at bounding box center [448, 242] width 164 height 30
drag, startPoint x: 407, startPoint y: 235, endPoint x: 76, endPoint y: 204, distance: 331.5
click at [69, 207] on div "330ml Still 18564.00 Ea 270 [PERSON_NAME] 330ml Sparkling 4663.00 Ea 90 [PERSON…" at bounding box center [394, 212] width 723 height 79
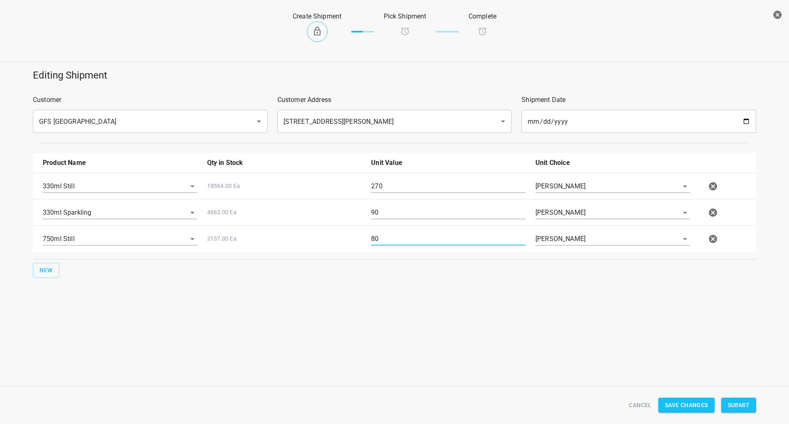
type input "80"
click at [743, 406] on span "Submit" at bounding box center [739, 405] width 22 height 10
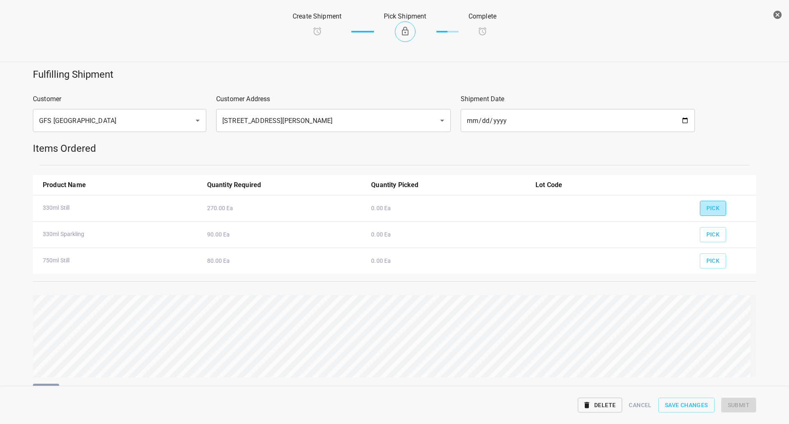
click at [717, 212] on button "Pick" at bounding box center [713, 208] width 27 height 15
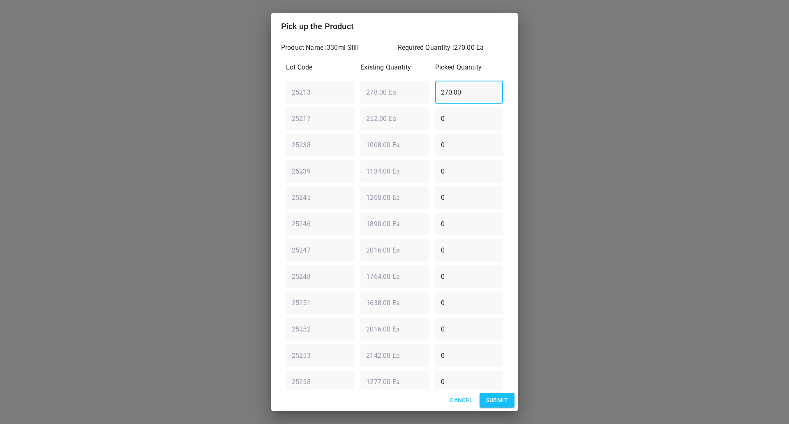
click at [349, 101] on div "25213 ​ 278.00 Ea ​ 270.00 ​" at bounding box center [395, 92] width 224 height 30
type input "0"
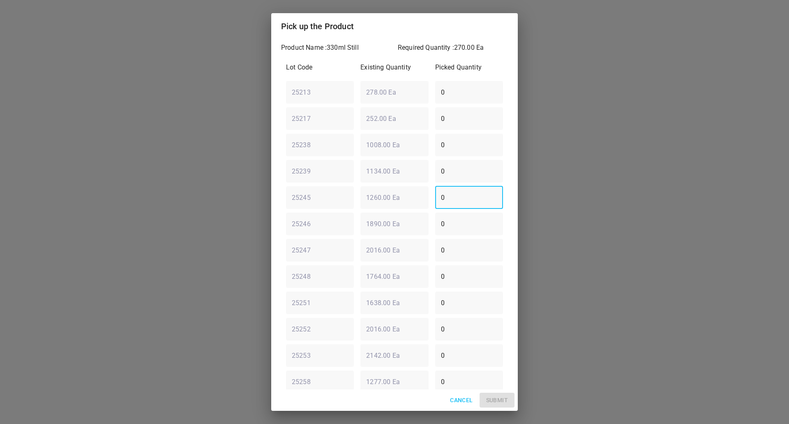
click at [340, 193] on div "25245 ​ 1260.00 Ea ​ 0 ​" at bounding box center [395, 197] width 224 height 30
type input "252"
drag, startPoint x: 393, startPoint y: 378, endPoint x: 266, endPoint y: 369, distance: 127.7
click at [279, 378] on div "Product Name : 330ml Still Required Quantity : 270.00 Ea Lot Code Existing Quan…" at bounding box center [394, 214] width 247 height 350
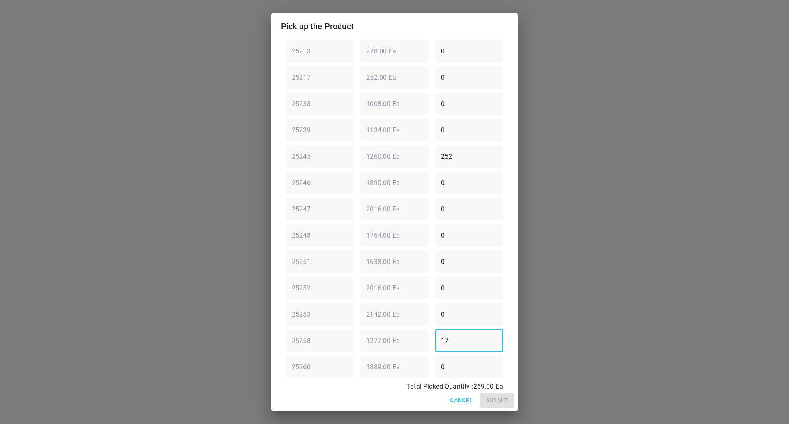
scroll to position [60, 0]
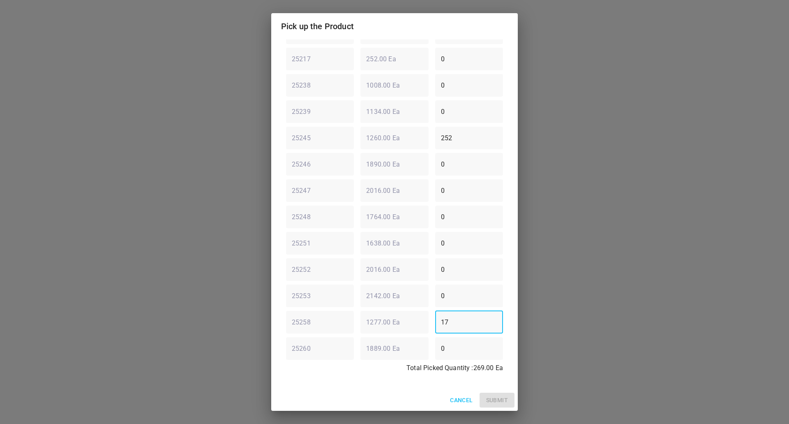
type input "17"
drag, startPoint x: 368, startPoint y: 354, endPoint x: 0, endPoint y: 362, distance: 368.0
click at [98, 335] on div "Pick up the Product Product Name : 330ml Still Required Quantity : 270.00 Ea Lo…" at bounding box center [394, 212] width 789 height 424
type input "1"
click at [497, 400] on span "Submit" at bounding box center [497, 400] width 22 height 10
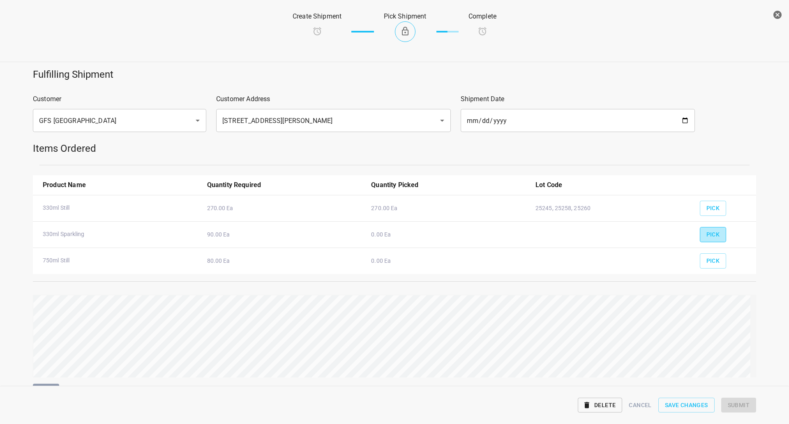
click at [707, 233] on span "Pick" at bounding box center [714, 234] width 14 height 10
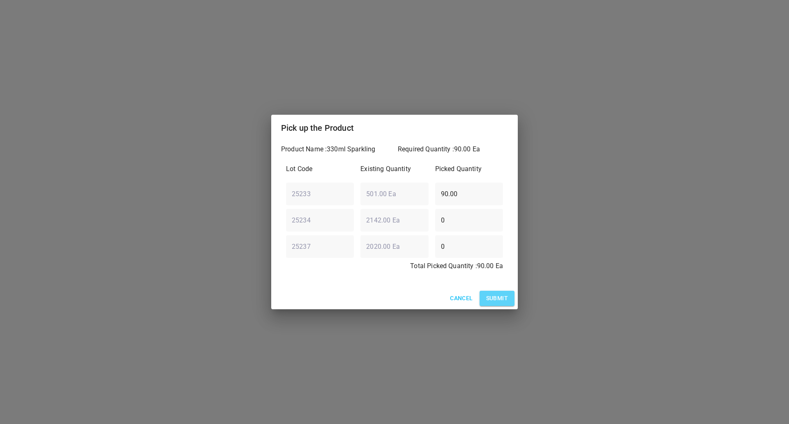
click at [504, 301] on span "Submit" at bounding box center [497, 298] width 22 height 10
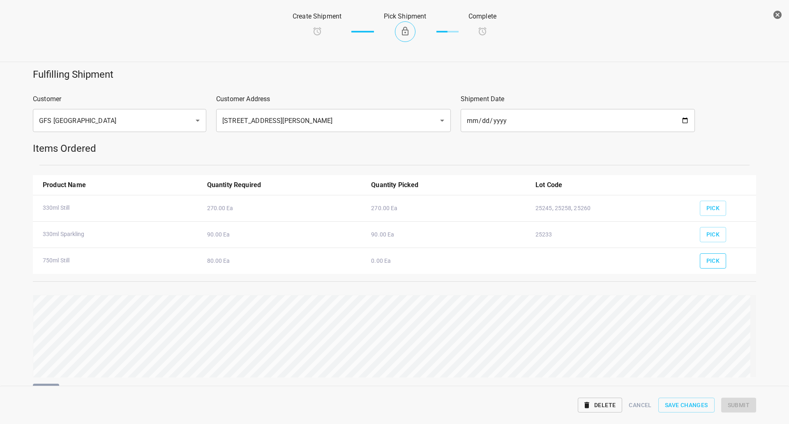
click at [700, 265] on button "Pick" at bounding box center [713, 260] width 27 height 15
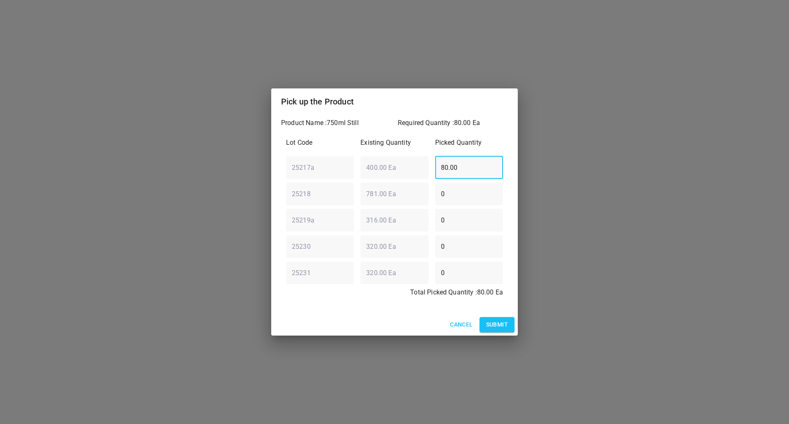
click at [399, 187] on div "Lot Code Existing Quantity Picked Quantity 25217a ​ 400.00 Ea ​ 80.00 ​ 25218 ​…" at bounding box center [394, 220] width 227 height 174
type input "0"
drag, startPoint x: 480, startPoint y: 283, endPoint x: 0, endPoint y: 302, distance: 480.9
click at [0, 302] on div "Pick up the Product Product Name : 750ml Still Required Quantity : 80.00 Ea Lot…" at bounding box center [394, 212] width 789 height 424
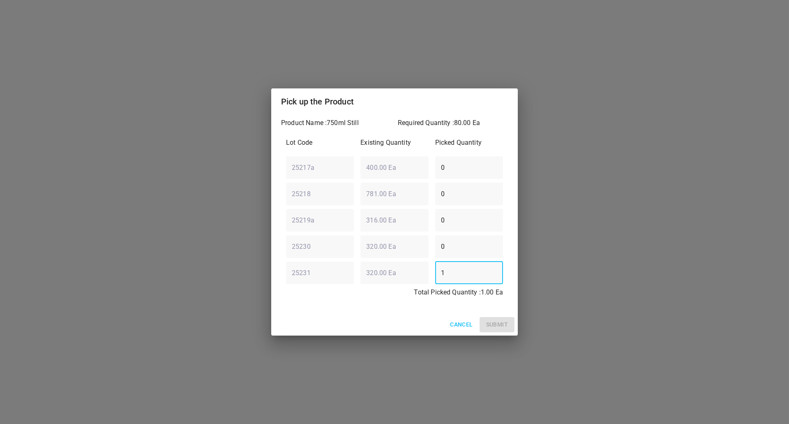
drag, startPoint x: 481, startPoint y: 272, endPoint x: 0, endPoint y: 273, distance: 481.3
click at [0, 273] on div "Pick up the Product Product Name : 750ml Still Required Quantity : 80.00 Ea Lot…" at bounding box center [394, 212] width 789 height 424
type input "80"
click at [498, 323] on span "Submit" at bounding box center [497, 324] width 22 height 10
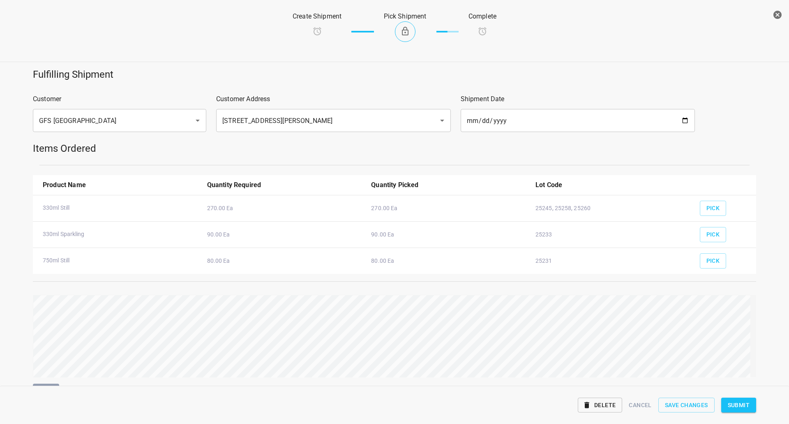
click at [744, 400] on span "Submit" at bounding box center [739, 405] width 22 height 10
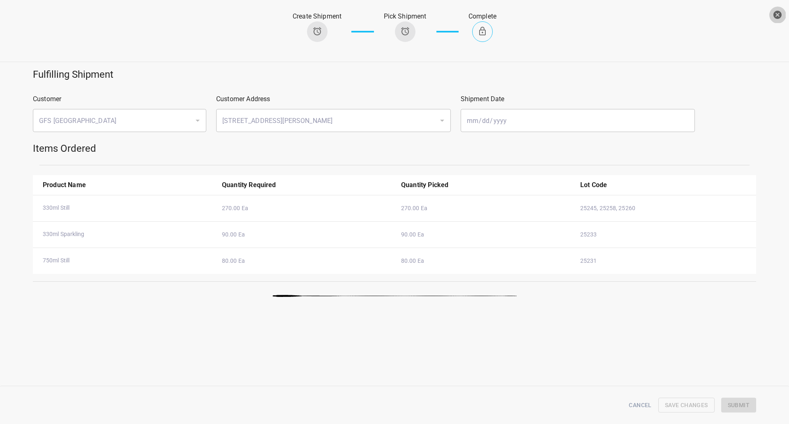
drag, startPoint x: 780, startPoint y: 21, endPoint x: 774, endPoint y: 7, distance: 15.0
click at [773, 20] on button "button" at bounding box center [777, 15] width 16 height 16
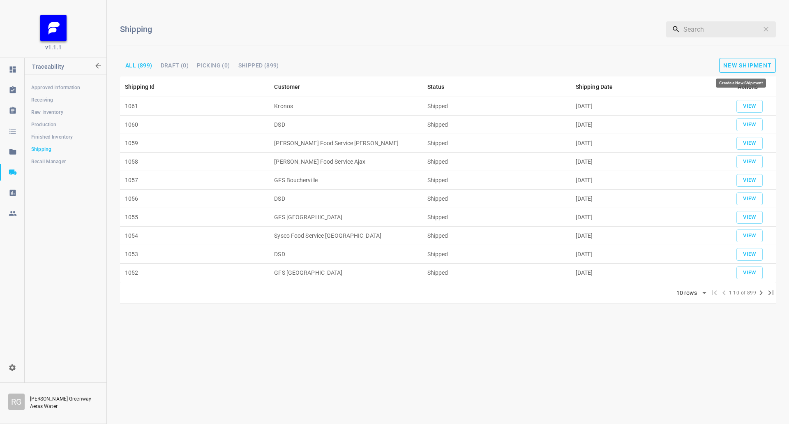
click at [762, 66] on span "New Shipment" at bounding box center [747, 65] width 49 height 7
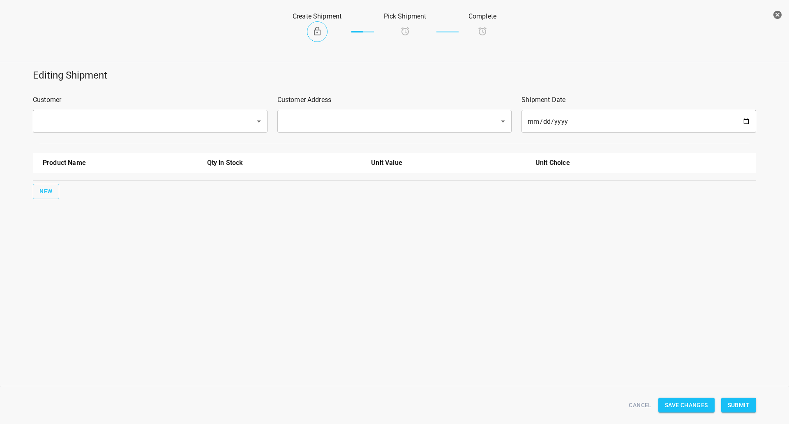
click at [196, 105] on p "Customer" at bounding box center [150, 100] width 235 height 10
click at [187, 122] on input "text" at bounding box center [139, 121] width 204 height 16
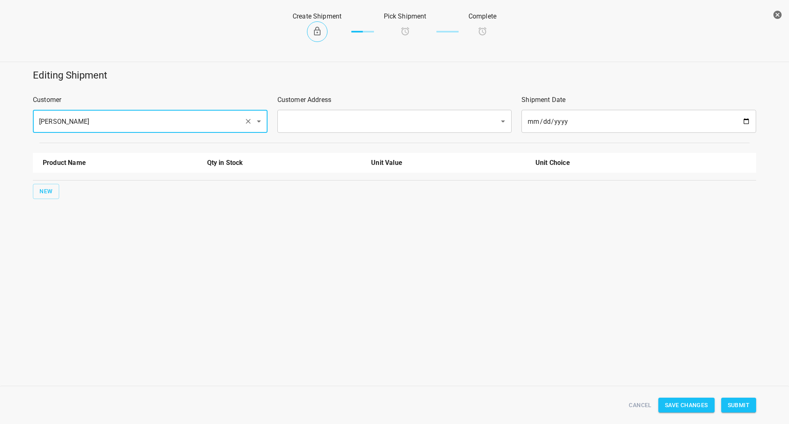
type input "[PERSON_NAME]"
click at [283, 116] on input "text" at bounding box center [383, 121] width 204 height 16
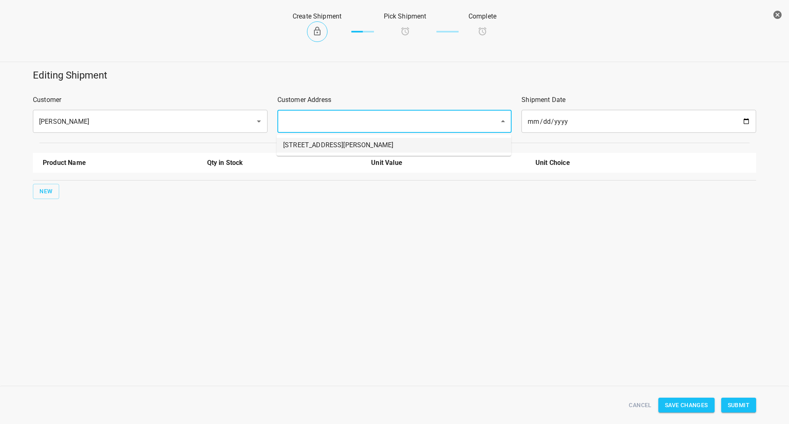
click at [289, 139] on ul "[STREET_ADDRESS][PERSON_NAME]" at bounding box center [394, 144] width 235 height 21
click at [289, 139] on li "[STREET_ADDRESS][PERSON_NAME]" at bounding box center [394, 145] width 235 height 15
type input "[STREET_ADDRESS][PERSON_NAME]"
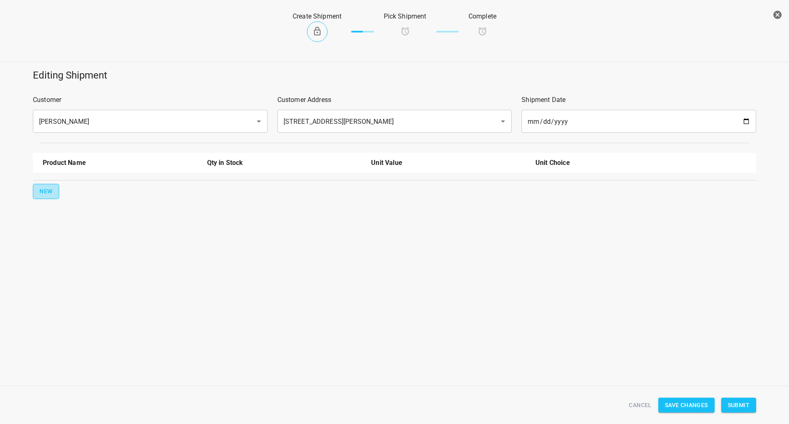
click at [51, 191] on span "New" at bounding box center [45, 191] width 13 height 10
click at [66, 183] on input "text" at bounding box center [109, 186] width 132 height 13
drag, startPoint x: 77, startPoint y: 219, endPoint x: 0, endPoint y: 216, distance: 77.3
click at [77, 217] on li "330ml Still" at bounding box center [120, 220] width 155 height 15
type input "330ml Still"
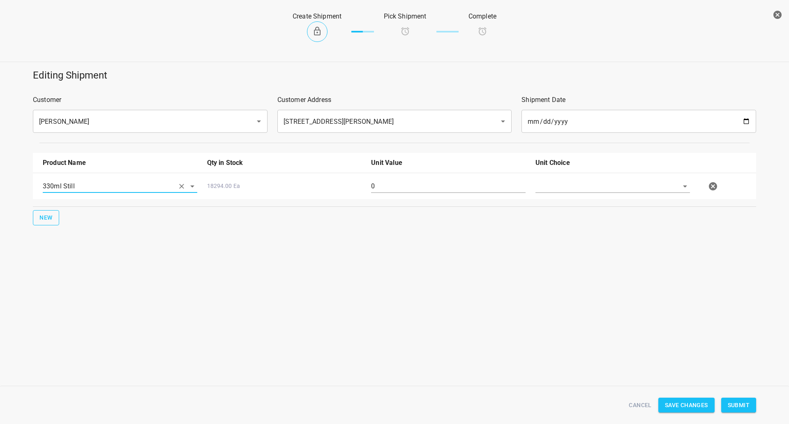
click at [57, 219] on button "New" at bounding box center [46, 217] width 26 height 15
click at [58, 218] on input "text" at bounding box center [109, 212] width 132 height 13
click at [82, 256] on li "330ml Sparkling" at bounding box center [120, 261] width 155 height 15
type input "330ml Sparkling"
click at [560, 184] on input "text" at bounding box center [602, 186] width 132 height 13
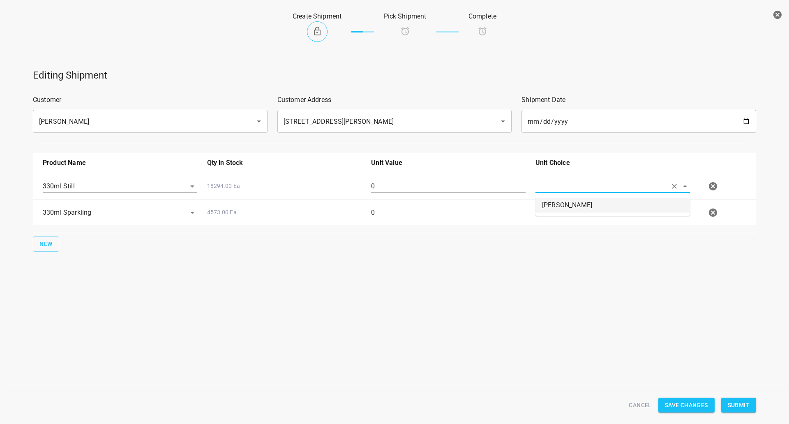
drag, startPoint x: 562, startPoint y: 203, endPoint x: 559, endPoint y: 211, distance: 8.2
click at [561, 203] on li "[PERSON_NAME]" at bounding box center [613, 205] width 155 height 15
type input "[PERSON_NAME]"
click at [558, 214] on input "text" at bounding box center [602, 212] width 132 height 13
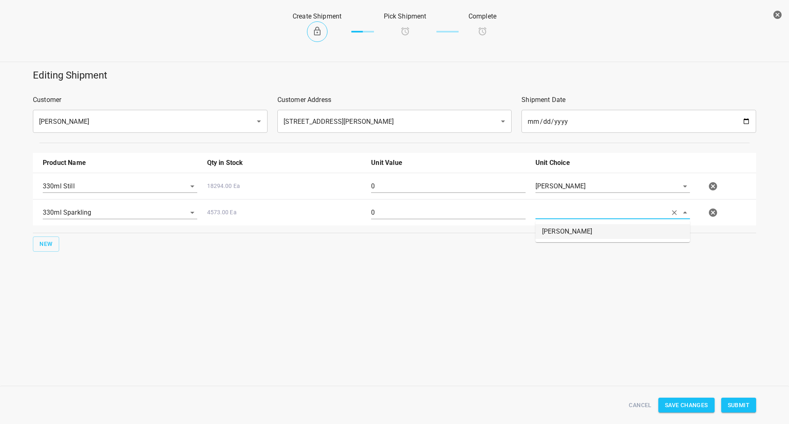
click at [557, 235] on li "[PERSON_NAME]" at bounding box center [613, 231] width 155 height 15
type input "[PERSON_NAME]"
click at [455, 195] on div "330ml Sparkling 4573.00 Ea 0 [PERSON_NAME]" at bounding box center [396, 212] width 717 height 36
click at [458, 185] on input "0" at bounding box center [448, 186] width 155 height 13
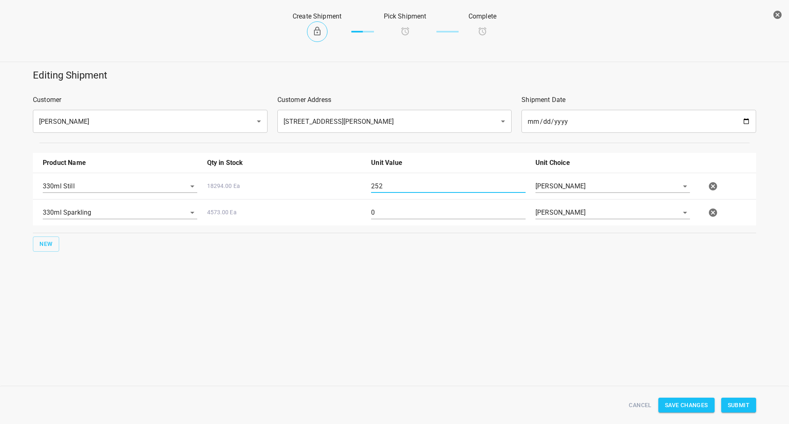
type input "252"
click at [462, 217] on input "0" at bounding box center [448, 212] width 155 height 13
type input "126"
drag, startPoint x: 733, startPoint y: 401, endPoint x: 732, endPoint y: 391, distance: 9.9
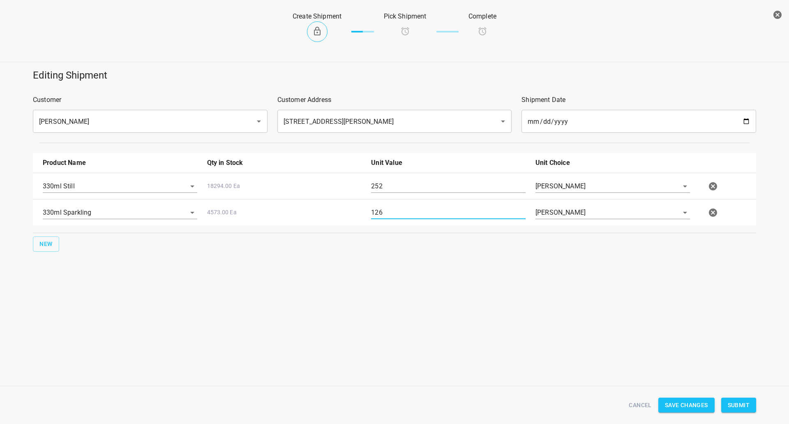
click at [733, 401] on span "Submit" at bounding box center [739, 405] width 22 height 10
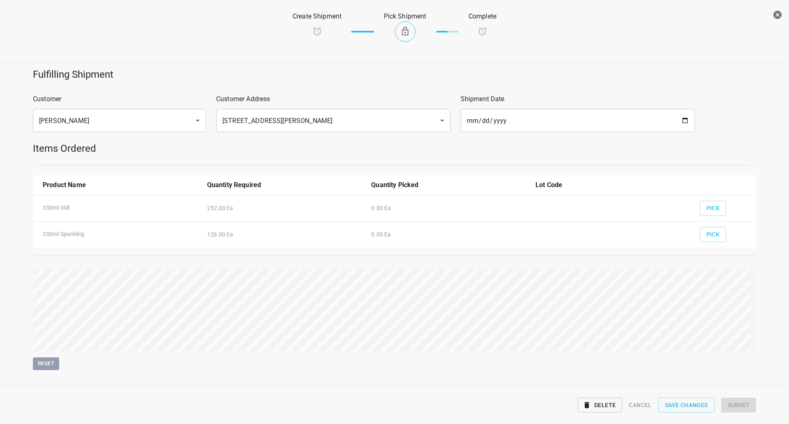
click at [714, 200] on div "Pick" at bounding box center [725, 191] width 60 height 32
click at [712, 206] on span "Pick" at bounding box center [714, 208] width 14 height 10
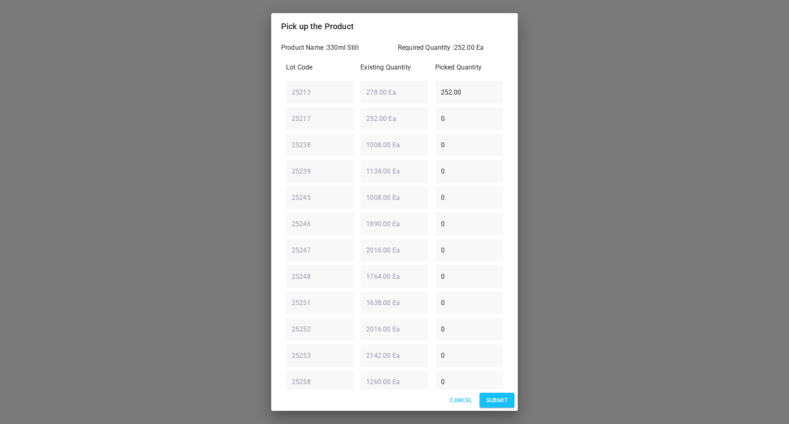
drag, startPoint x: 475, startPoint y: 82, endPoint x: 264, endPoint y: 47, distance: 213.7
click at [262, 74] on div "Pick up the Product Product Name : 330ml Still Required Quantity : 252.00 Ea Lo…" at bounding box center [394, 212] width 789 height 424
type input "126"
click at [412, 119] on div "25217 ​ 252.00 Ea ​ 0 ​" at bounding box center [395, 119] width 224 height 30
type input "126"
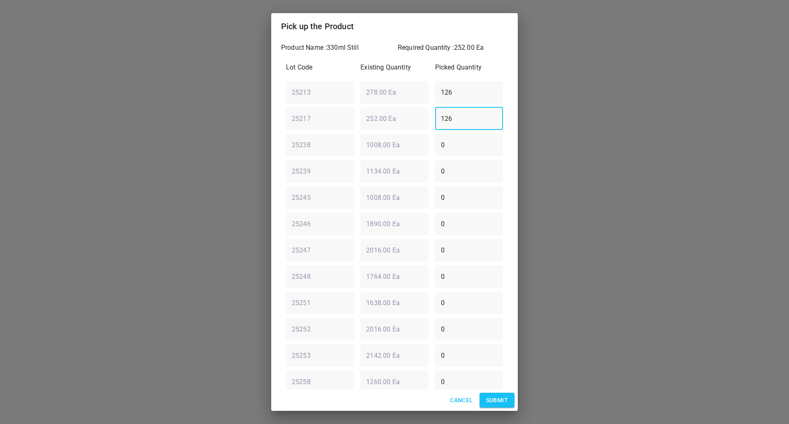
click at [500, 399] on span "Submit" at bounding box center [497, 400] width 22 height 10
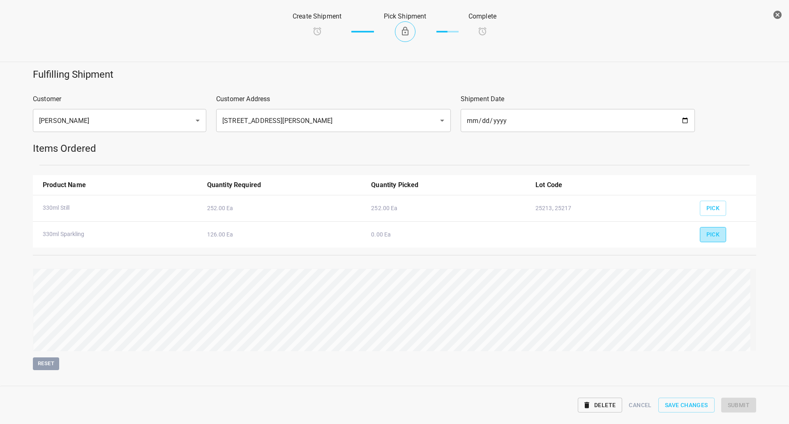
click at [710, 235] on span "Pick" at bounding box center [714, 234] width 14 height 10
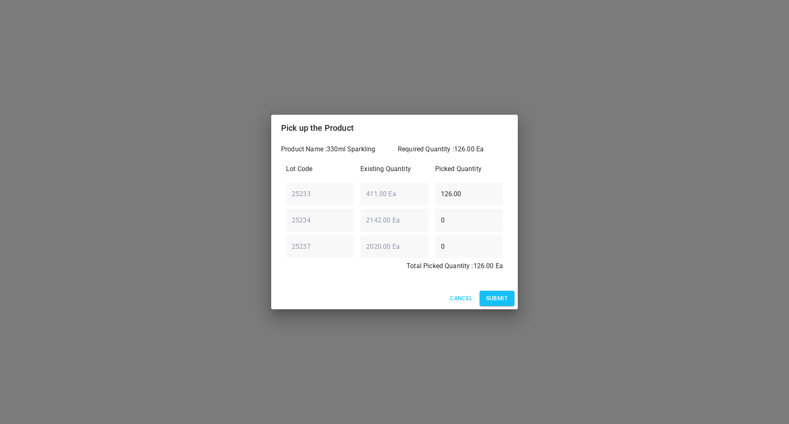
click at [502, 298] on span "Submit" at bounding box center [497, 298] width 22 height 10
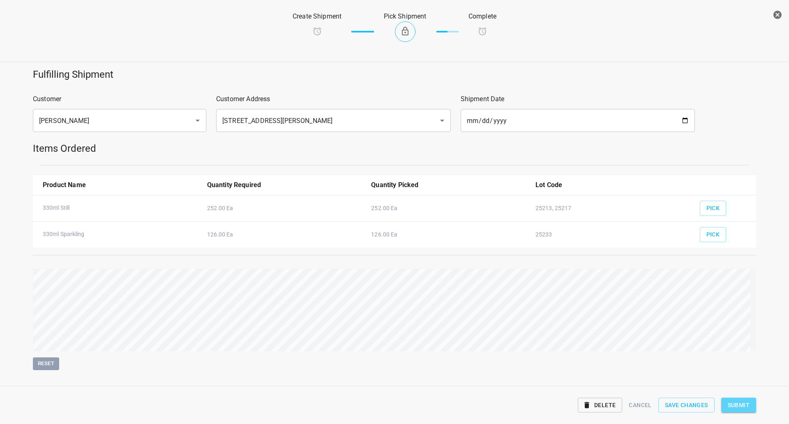
click at [726, 403] on button "Submit" at bounding box center [738, 404] width 35 height 15
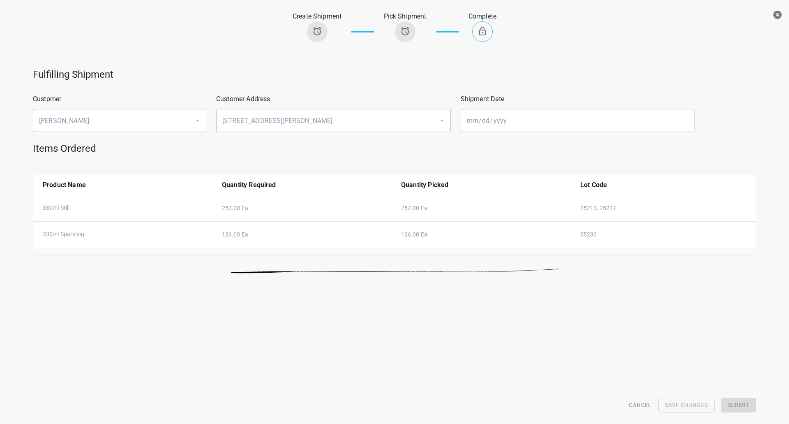
click at [770, 17] on button "button" at bounding box center [777, 15] width 16 height 16
